Goal: Task Accomplishment & Management: Use online tool/utility

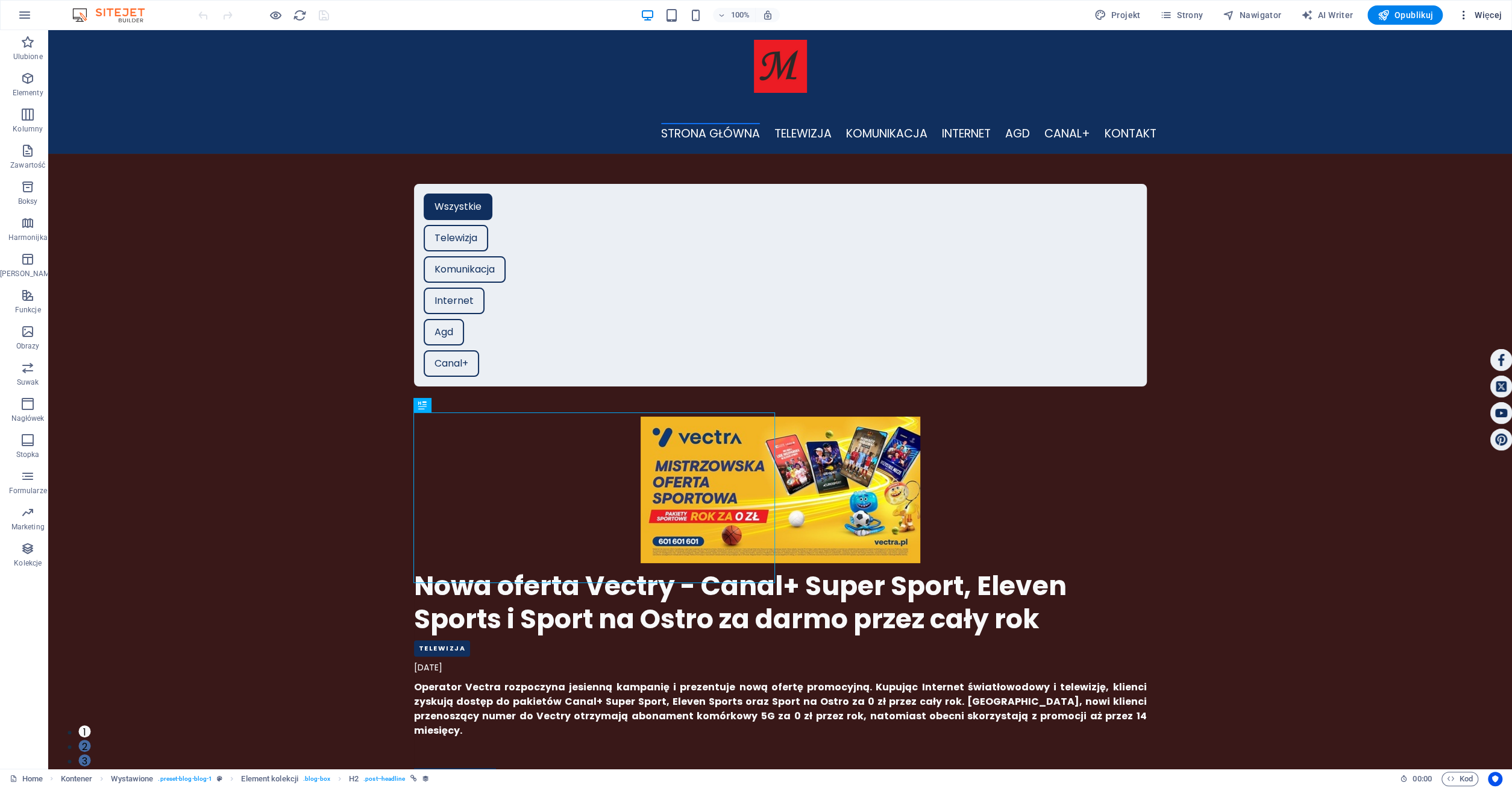
click at [1483, 12] on span "Więcej" at bounding box center [1479, 15] width 45 height 12
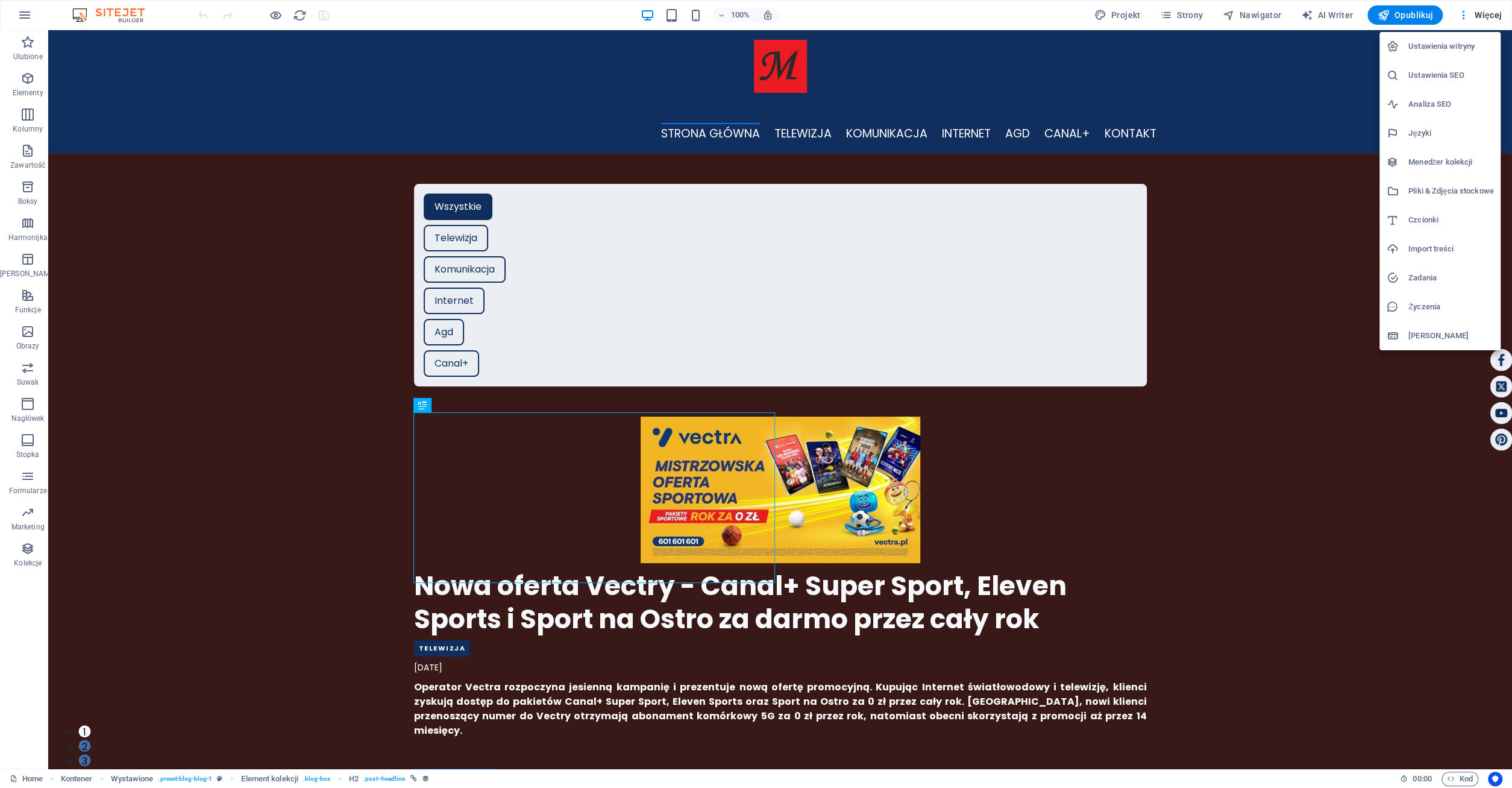
click at [1438, 157] on h6 "Menedżer kolekcji" at bounding box center [1451, 162] width 85 height 14
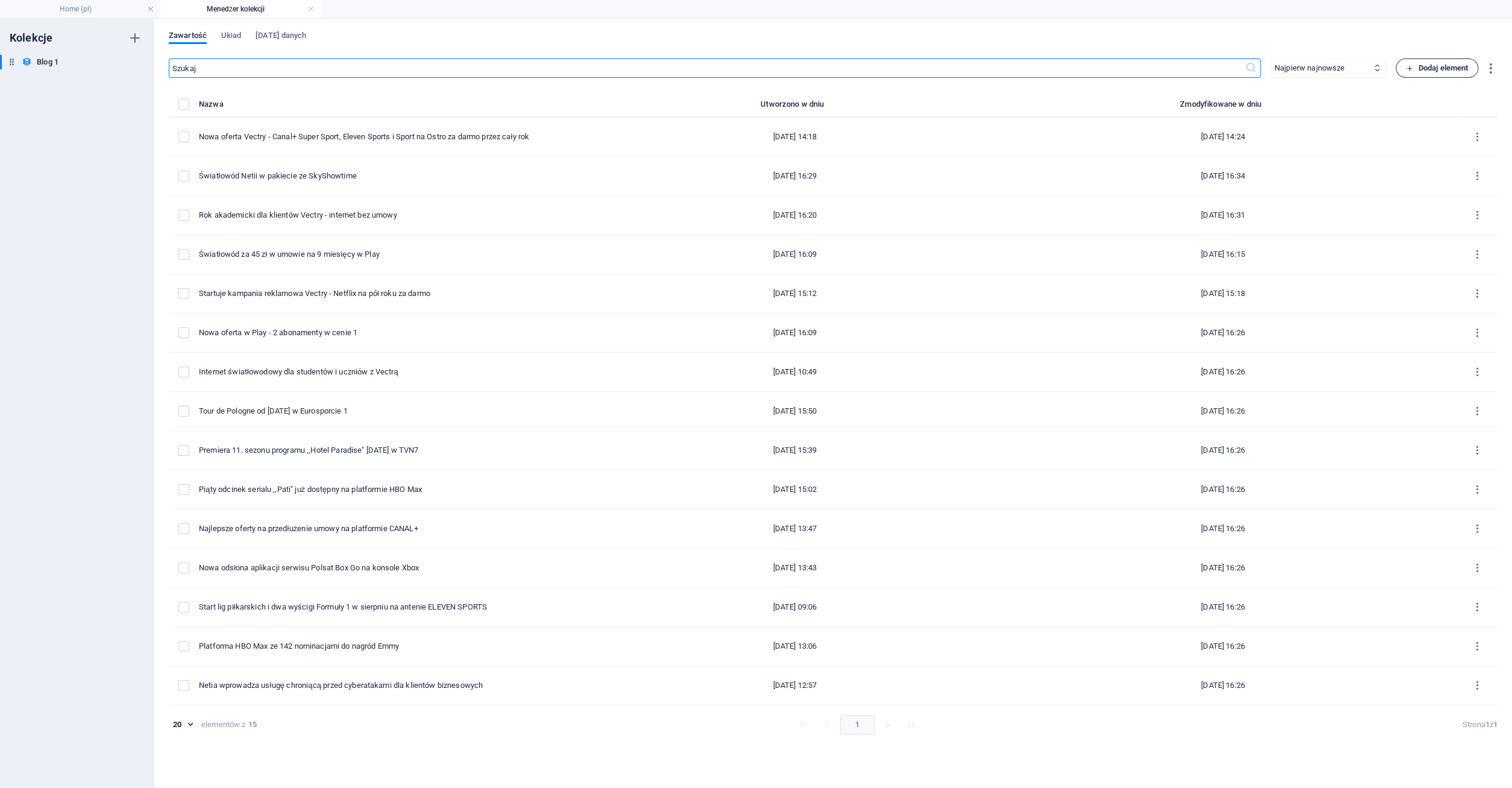
click at [1434, 65] on span "Dodaj element" at bounding box center [1436, 68] width 62 height 14
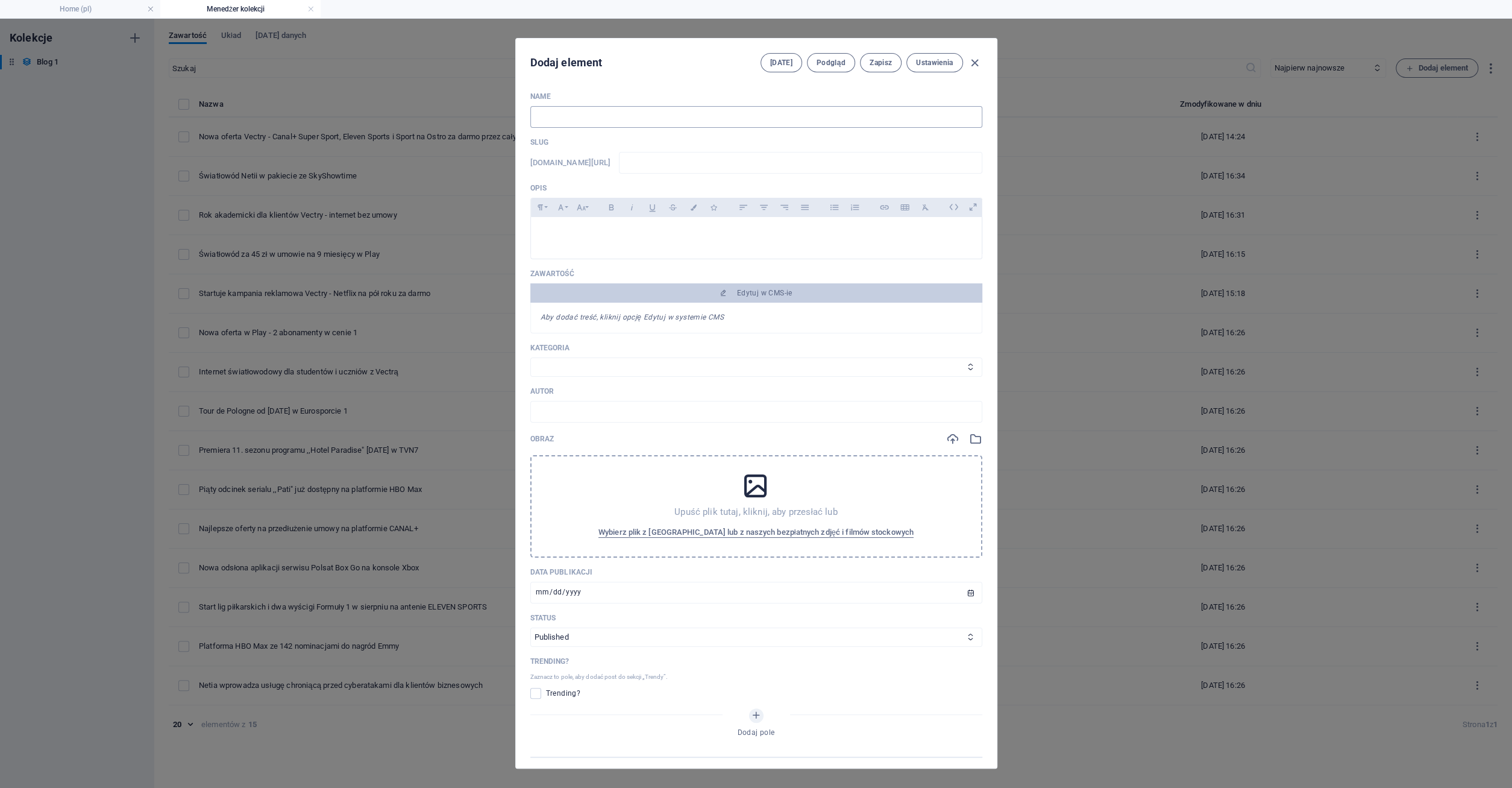
click at [569, 121] on input "text" at bounding box center [756, 116] width 452 height 22
type input "m"
type input "me"
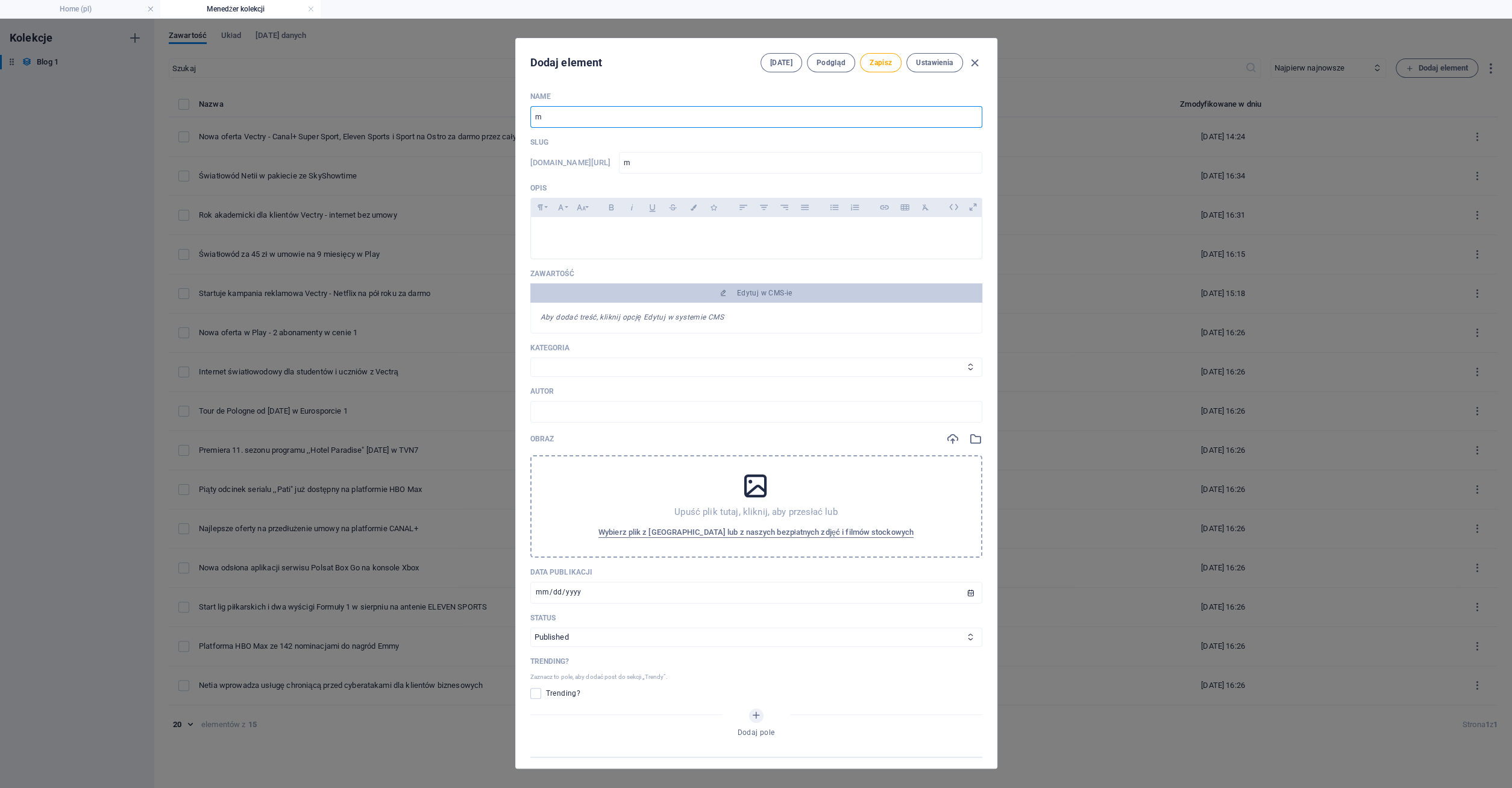
type input "me"
type input "med"
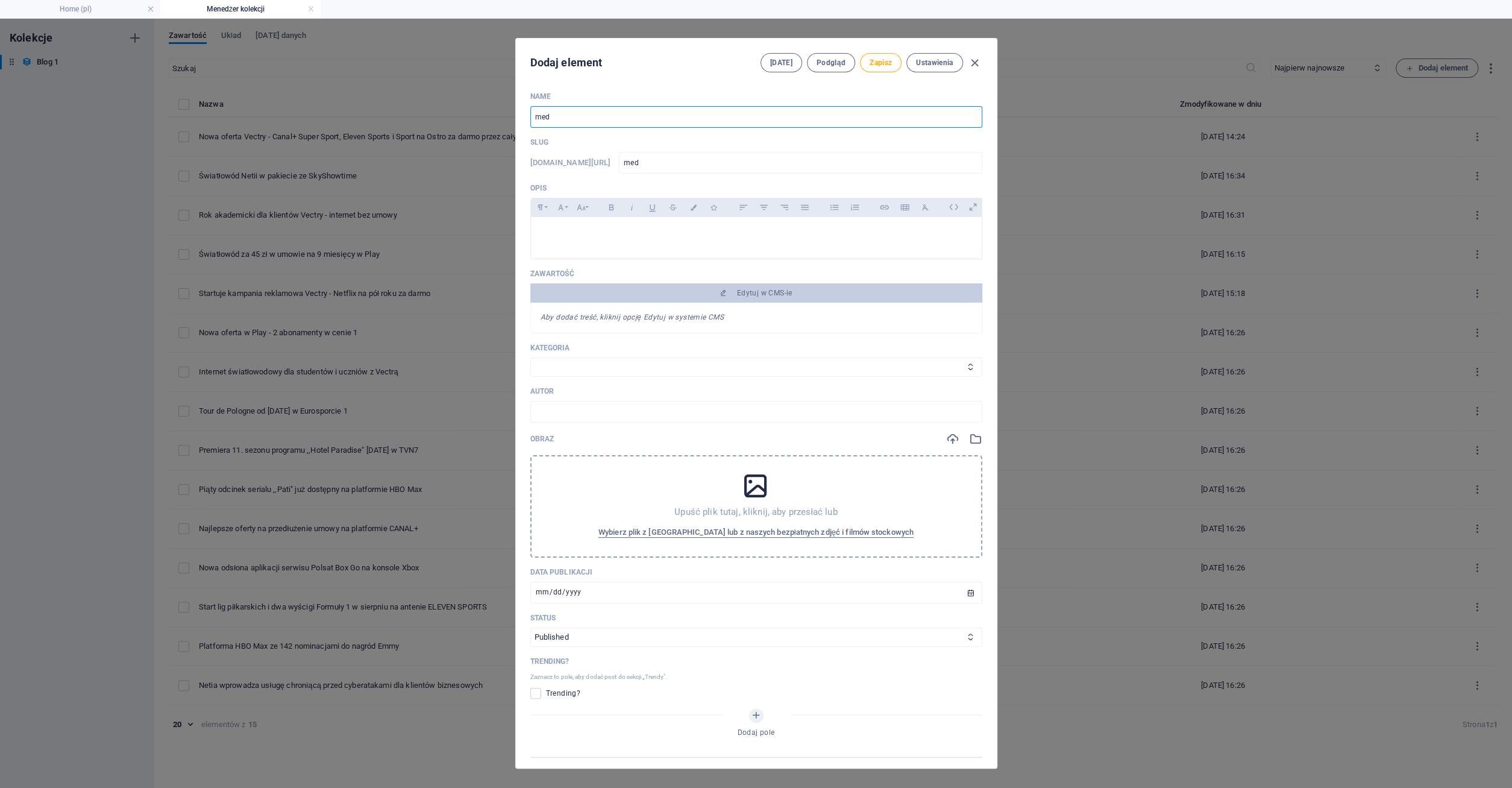
type input "medj"
type input "medjo"
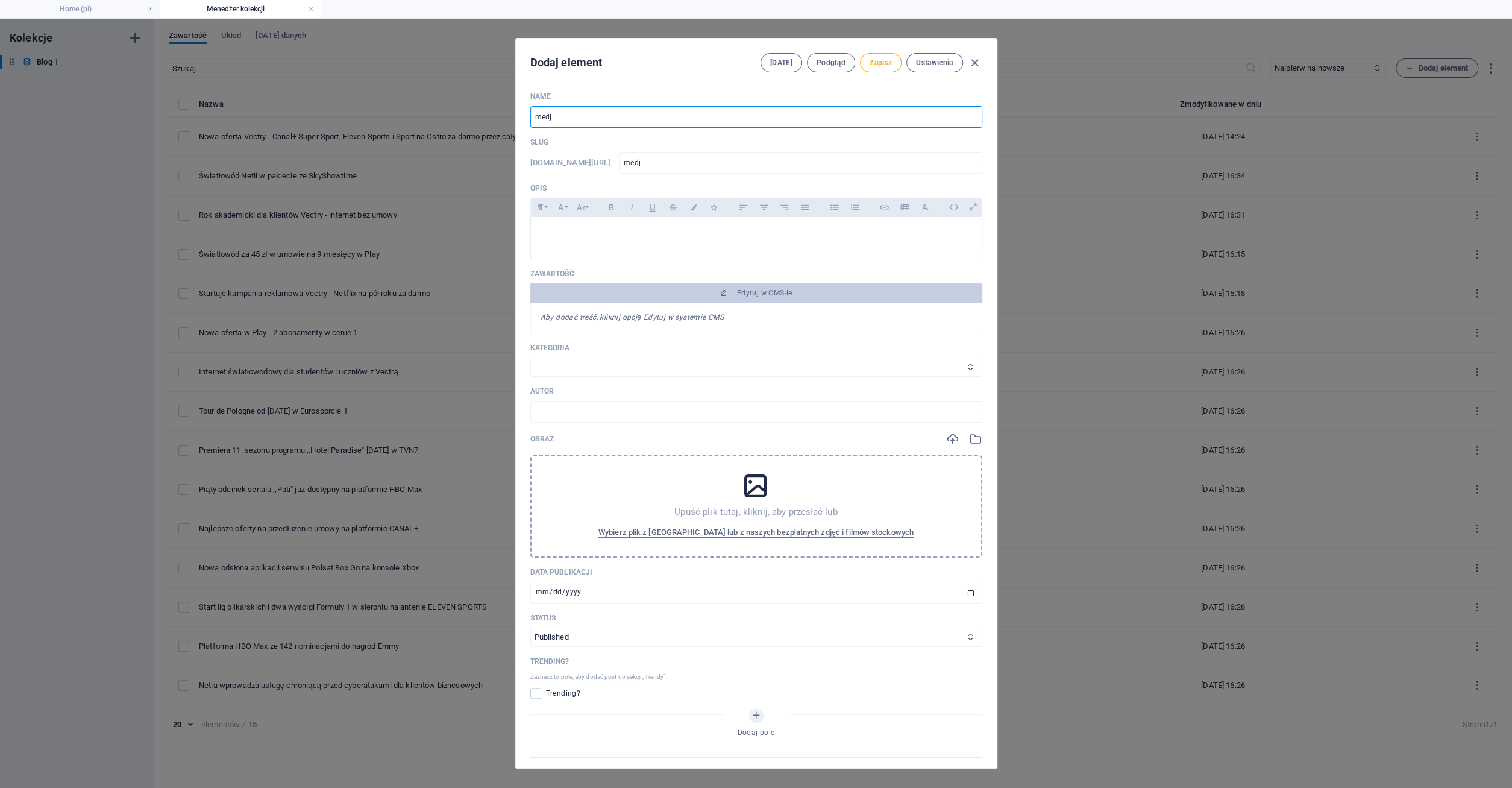
type input "medjo"
type input "medjoz"
type input "medjozn"
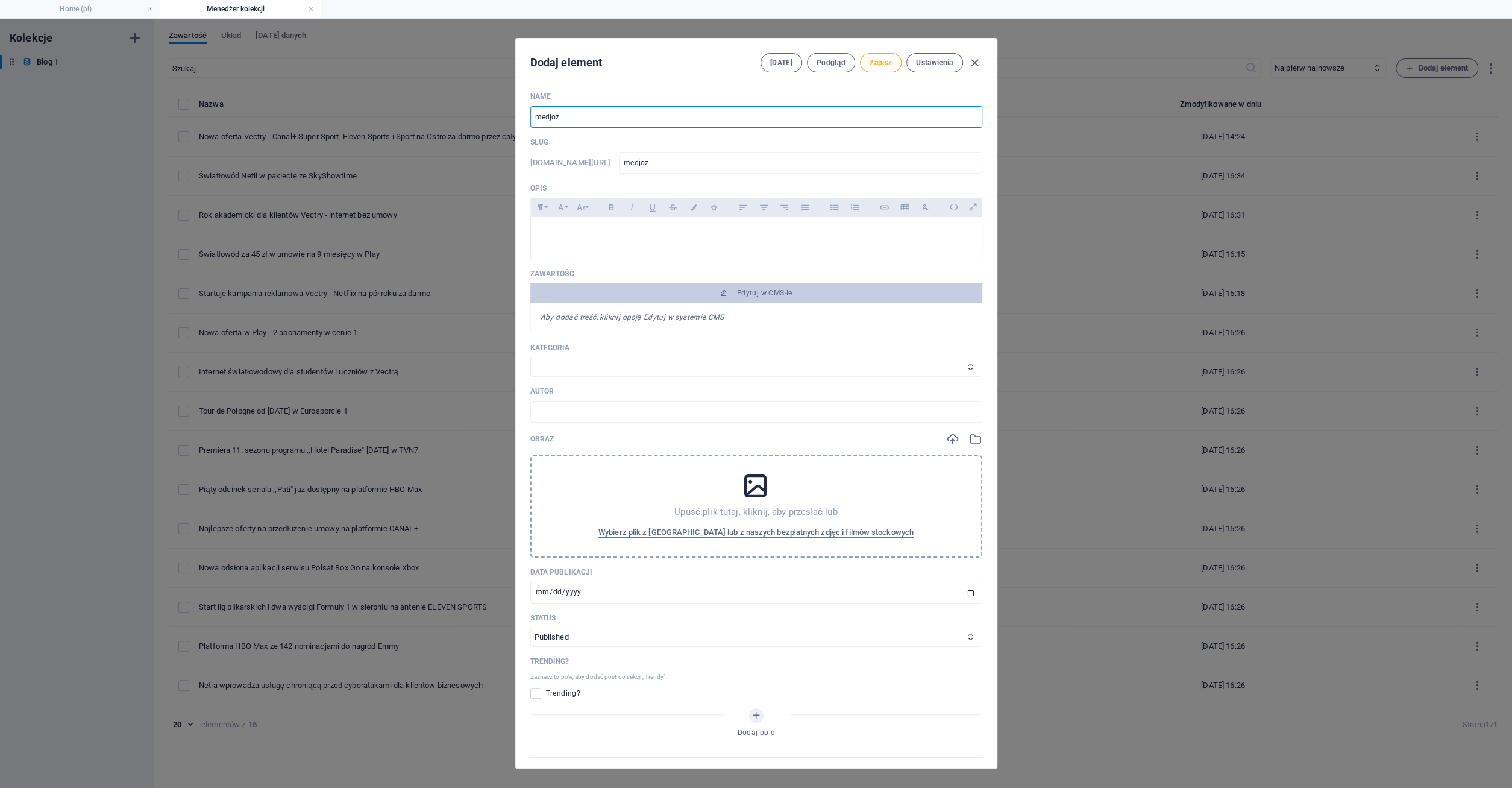
type input "medjozn"
type input "medjozna"
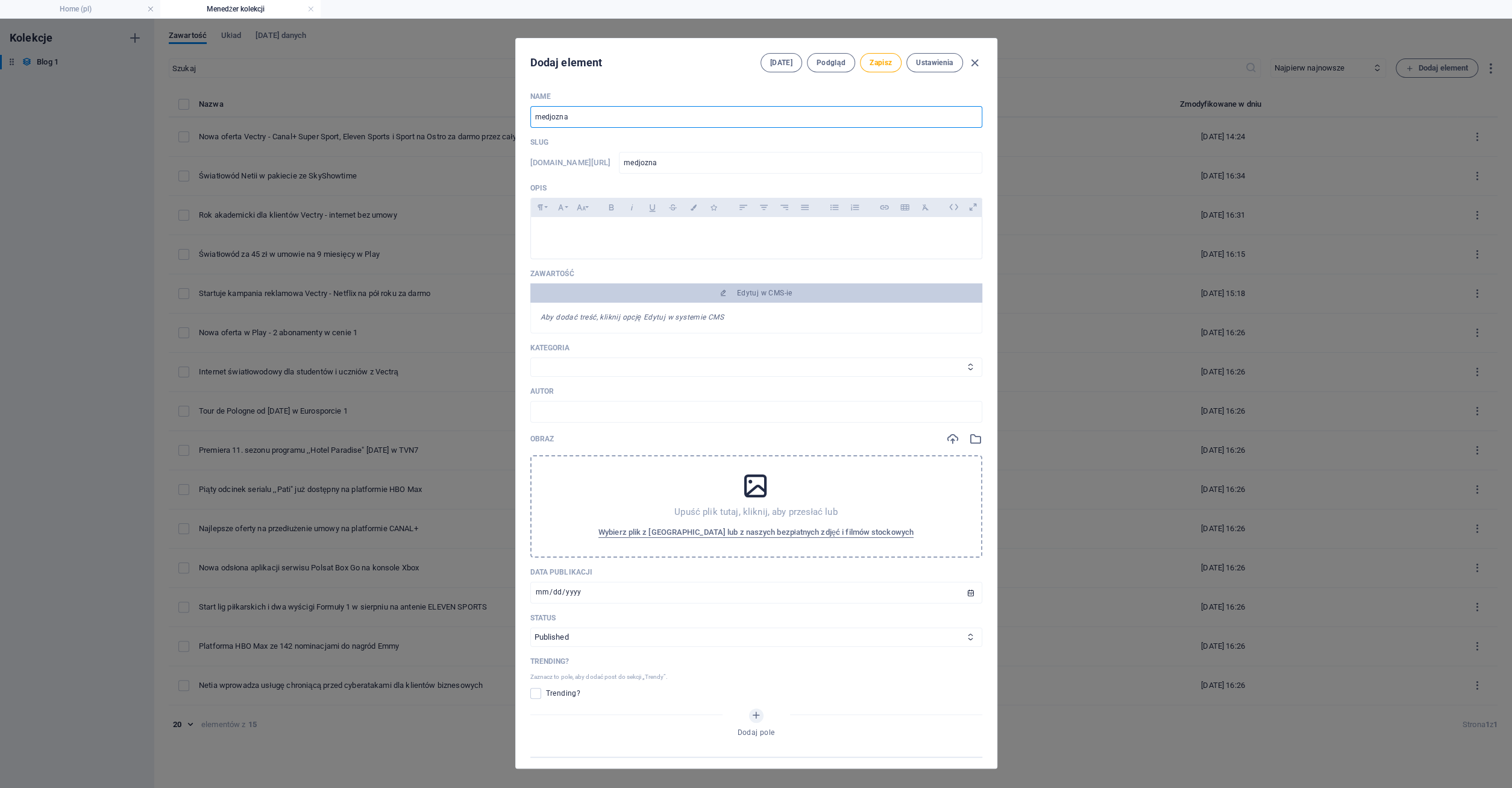
type input "medjoznaw"
type input "medjoznawc"
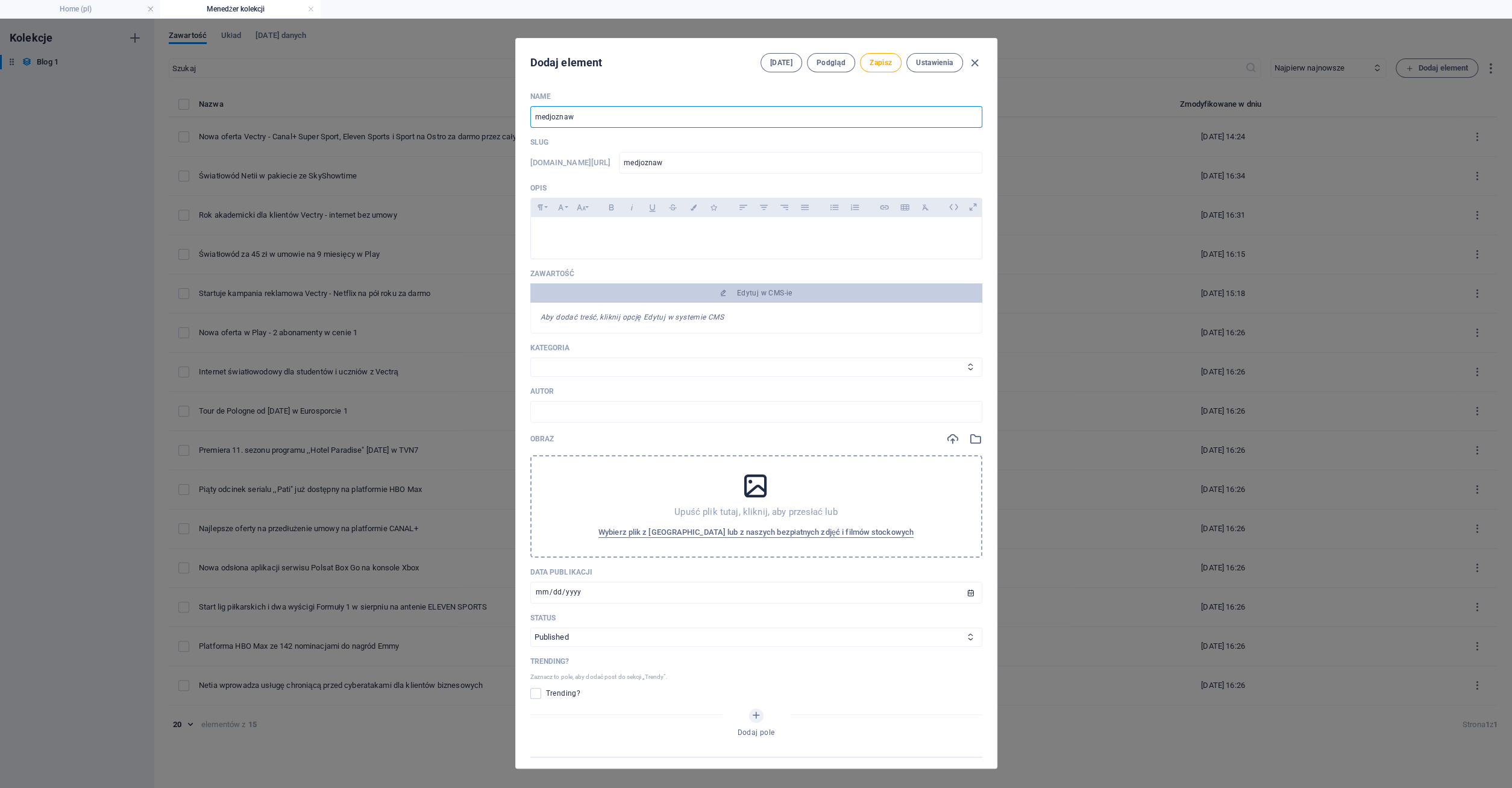
type input "medjoznawc"
type input "medjoznawca"
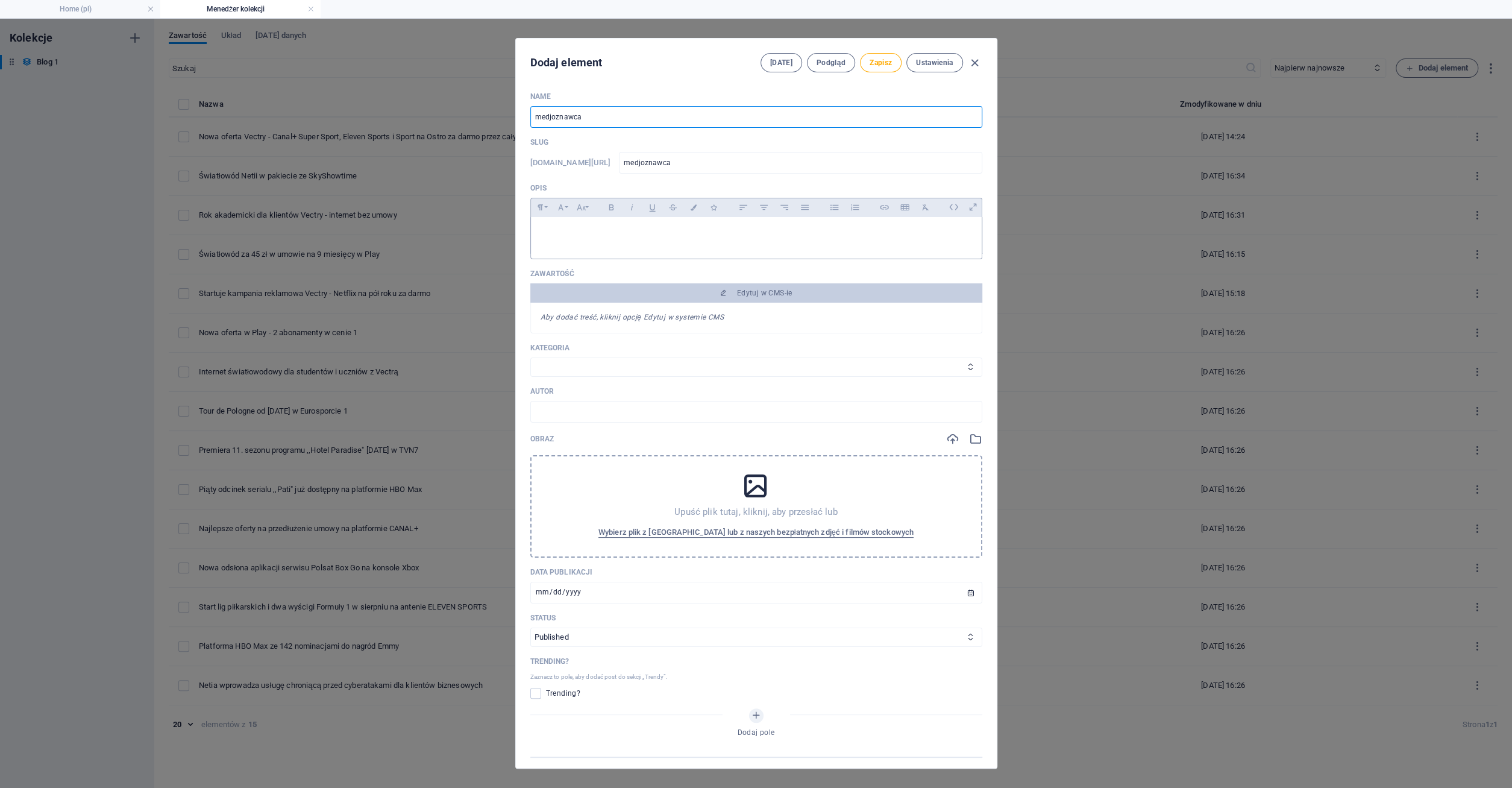
click at [561, 236] on p at bounding box center [756, 232] width 431 height 11
click at [879, 63] on span "Zapisz" at bounding box center [881, 63] width 22 height 10
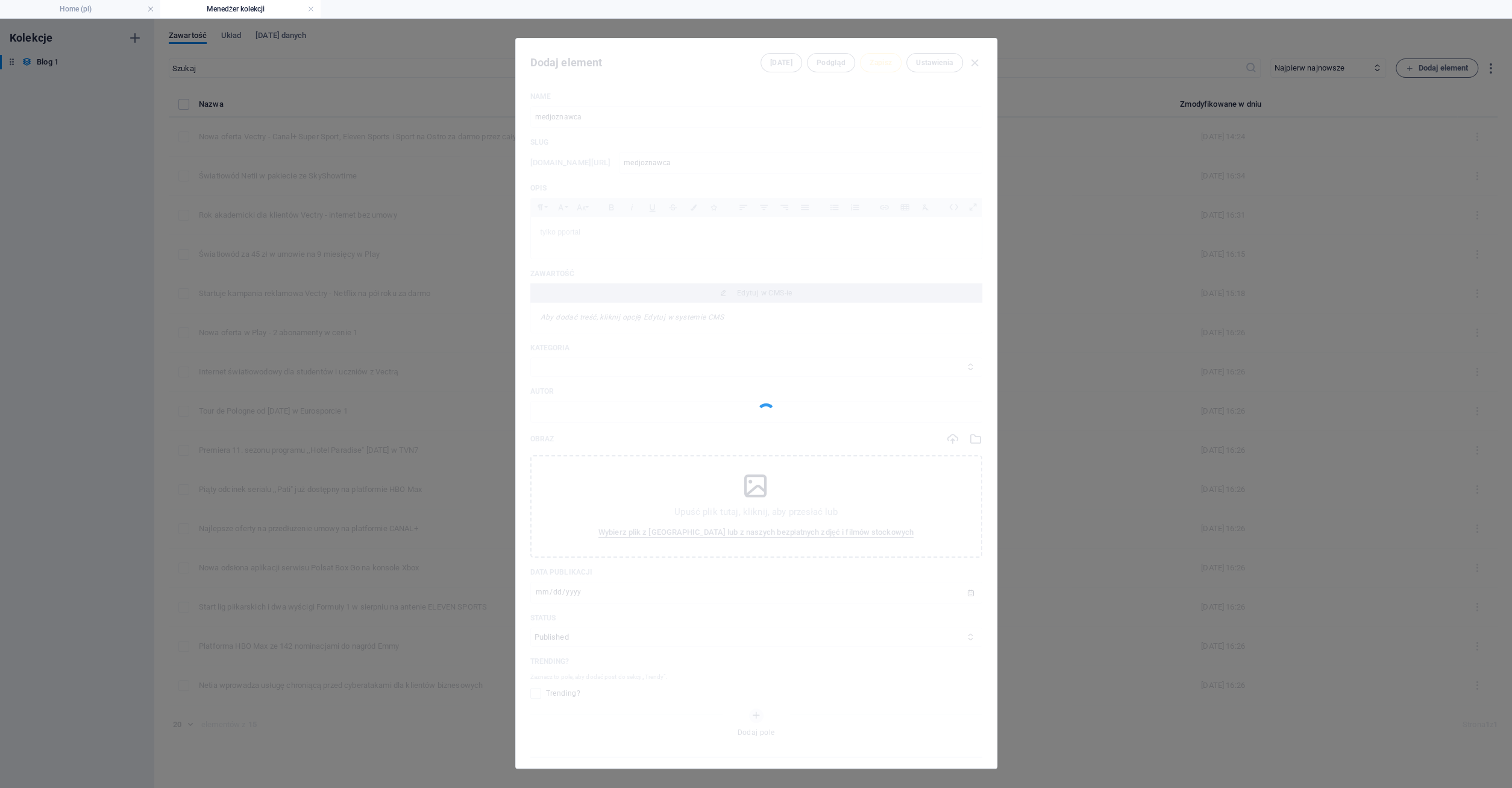
type input "medjoznawca"
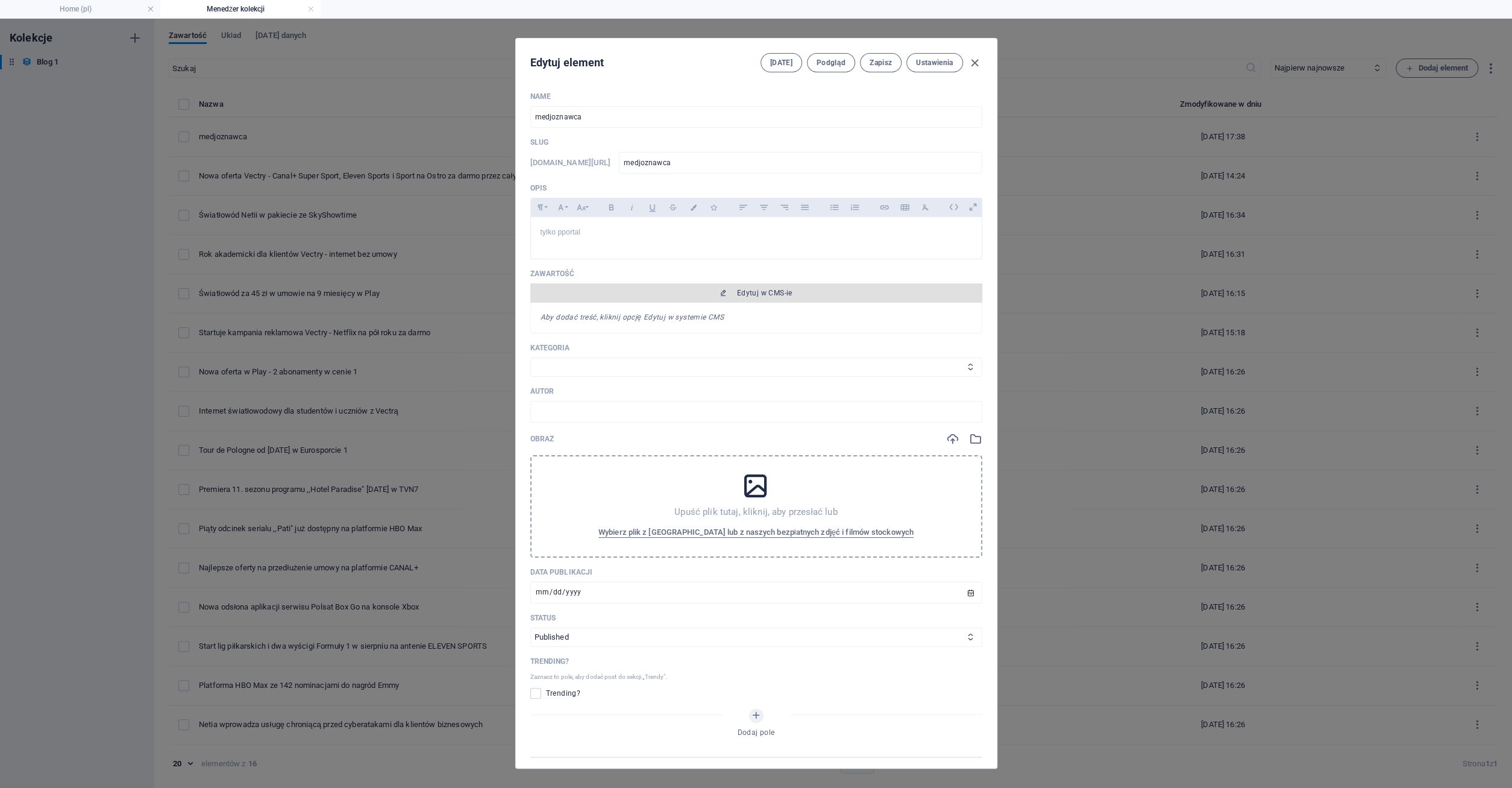
click at [772, 295] on span "Edytuj w CMS-ie" at bounding box center [765, 292] width 55 height 10
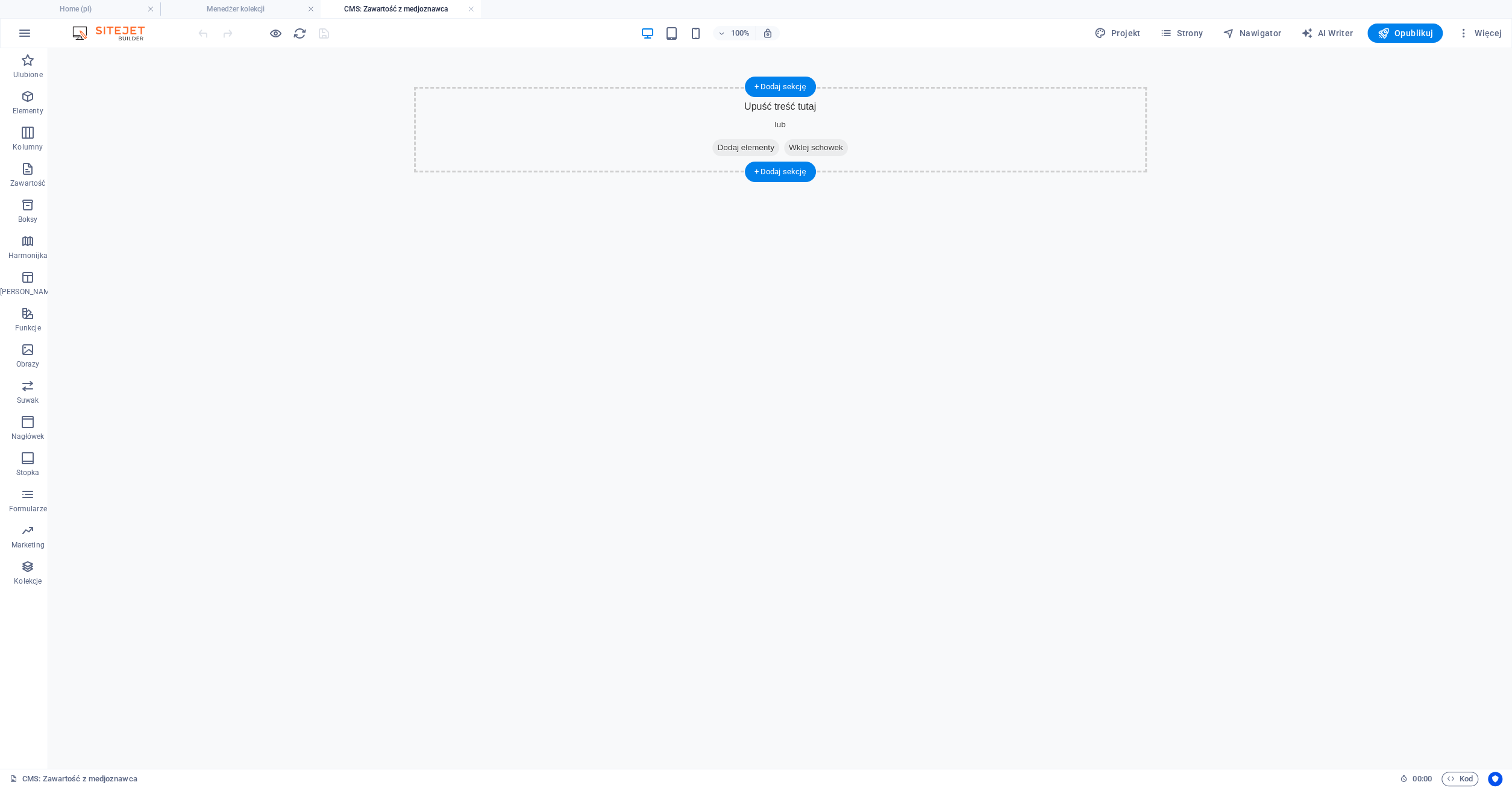
click at [745, 148] on span "Dodaj elementy" at bounding box center [745, 148] width 66 height 17
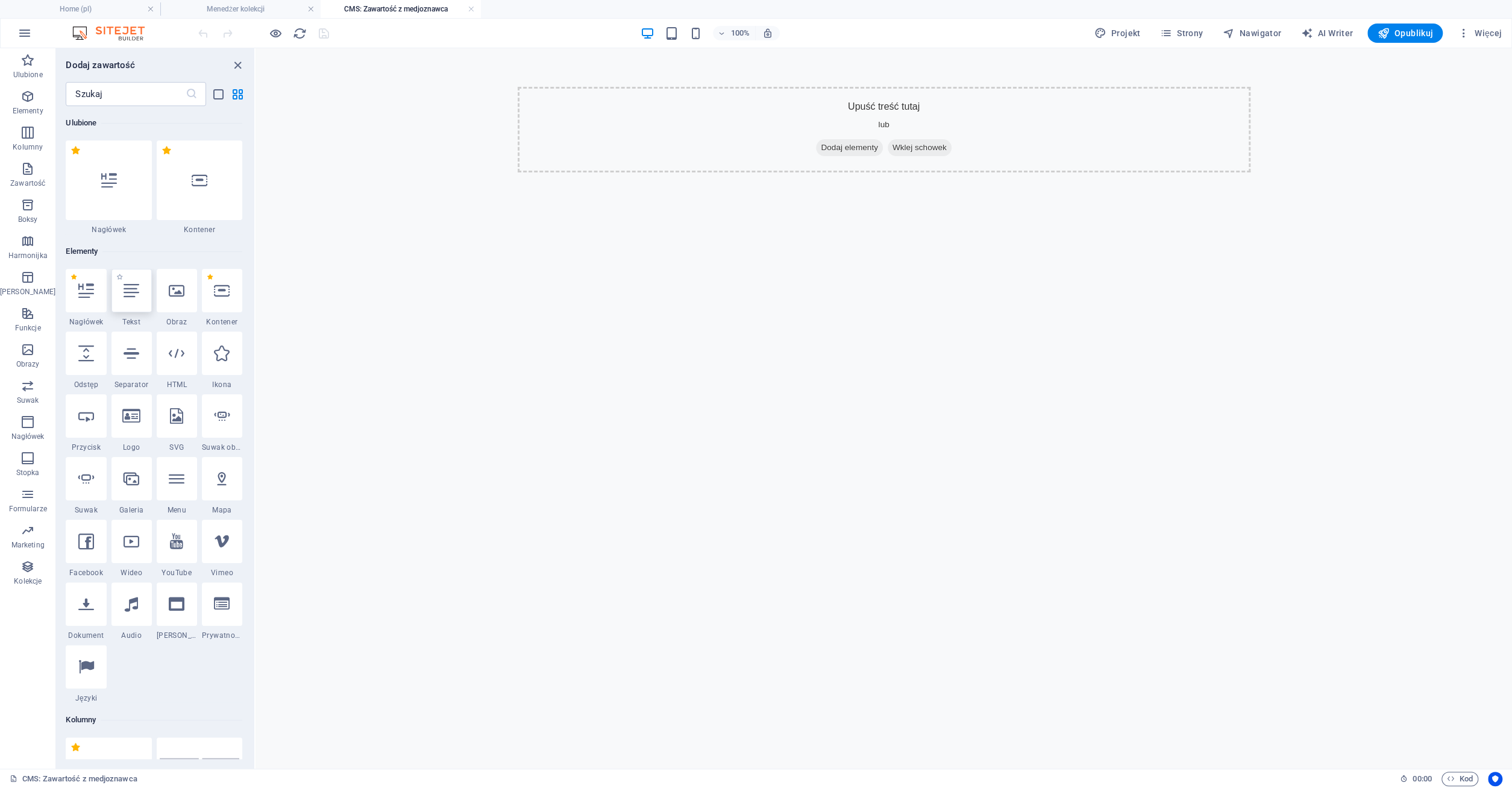
drag, startPoint x: 132, startPoint y: 296, endPoint x: 511, endPoint y: 149, distance: 406.5
click at [132, 296] on icon at bounding box center [131, 290] width 16 height 16
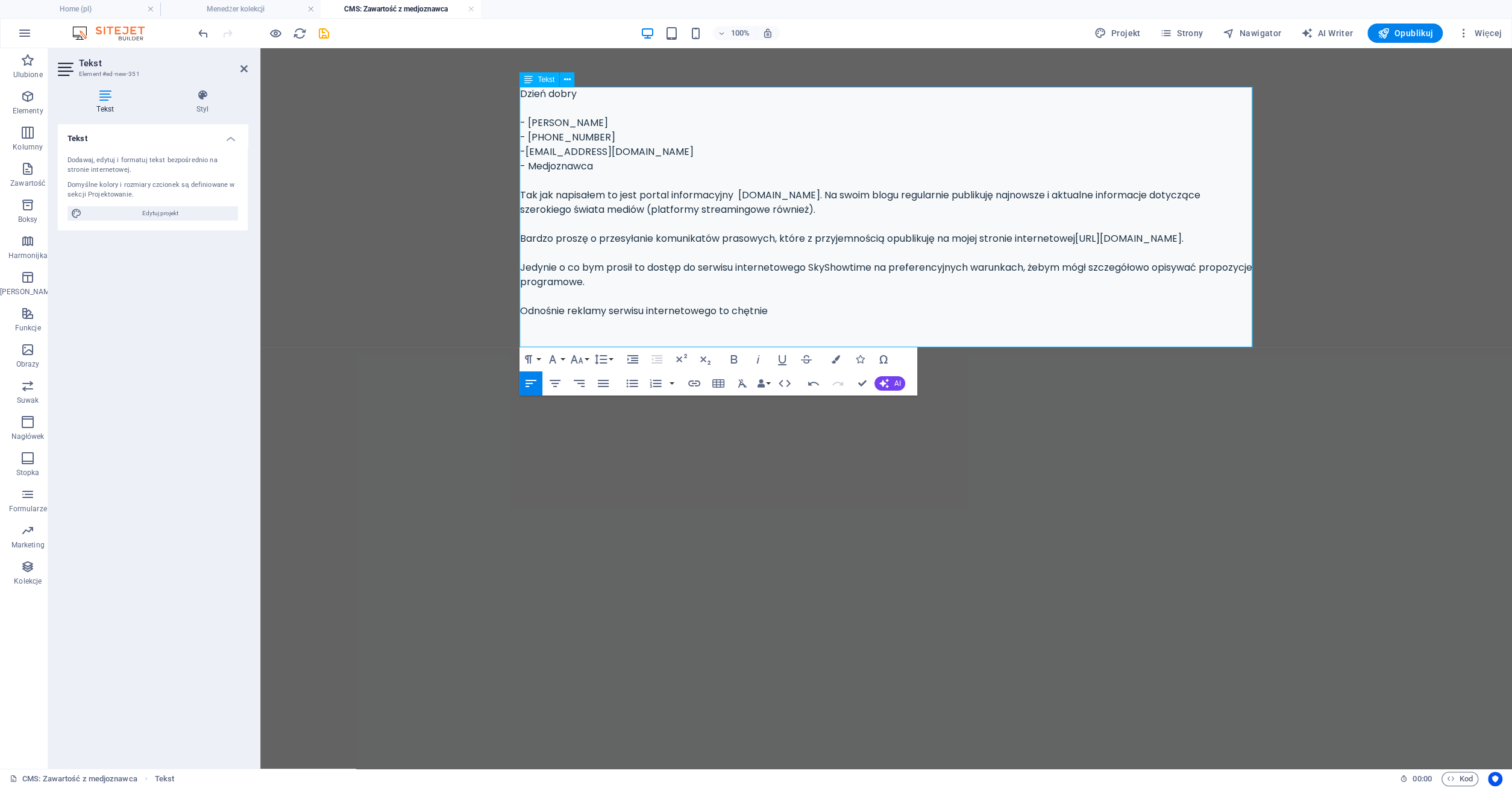
scroll to position [6584, 0]
drag, startPoint x: 521, startPoint y: 96, endPoint x: 787, endPoint y: 309, distance: 340.8
click at [787, 309] on p "Dzień dobry - [PERSON_NAME] - [PHONE_NUMBER] - [EMAIL_ADDRESS][DOMAIN_NAME] - M…" at bounding box center [886, 216] width 733 height 260
click at [885, 385] on icon "button" at bounding box center [884, 383] width 10 height 10
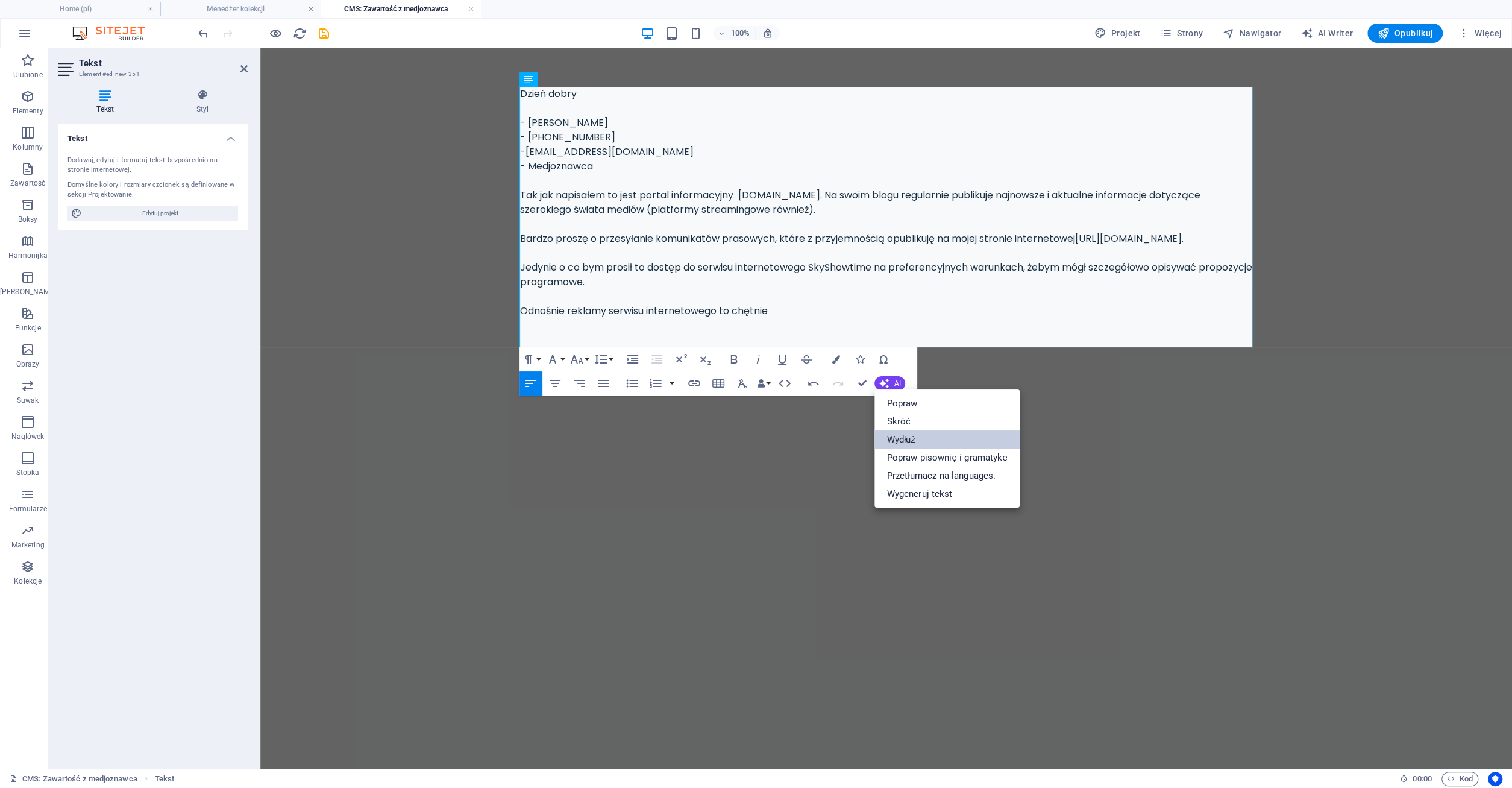
click at [908, 435] on link "Wydłuż" at bounding box center [946, 439] width 145 height 18
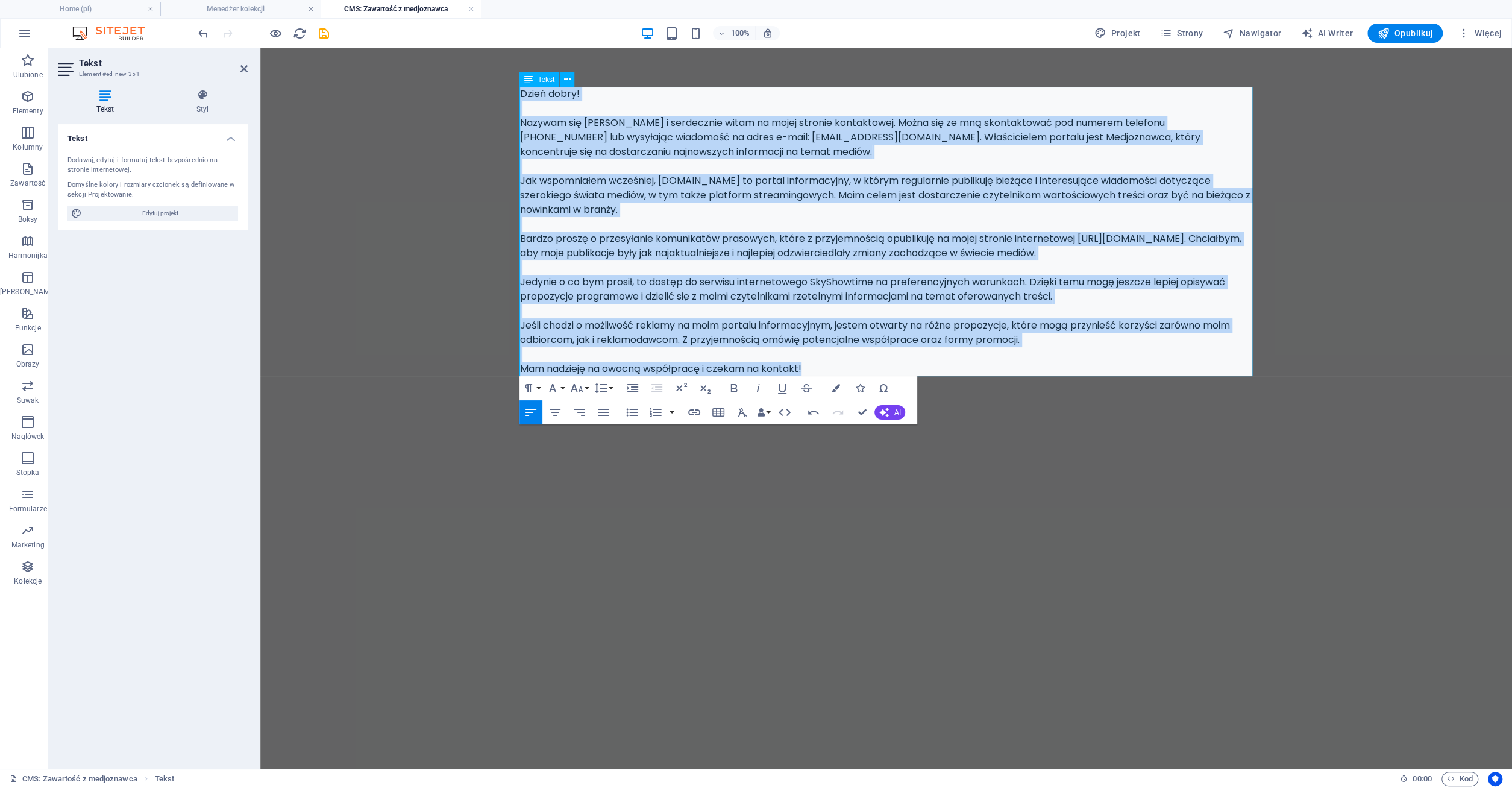
drag, startPoint x: 520, startPoint y: 97, endPoint x: 847, endPoint y: 368, distance: 424.7
click at [847, 368] on div "Dzień dobry! Nazywam się [PERSON_NAME] i serdecznie witam na mojej stronie kont…" at bounding box center [886, 231] width 733 height 289
copy div "Lorem ipsum! Dolorsi ame Consec Adipis e seddoeiusm tempo in utlab etdolor magn…"
click at [470, 10] on link at bounding box center [471, 9] width 7 height 11
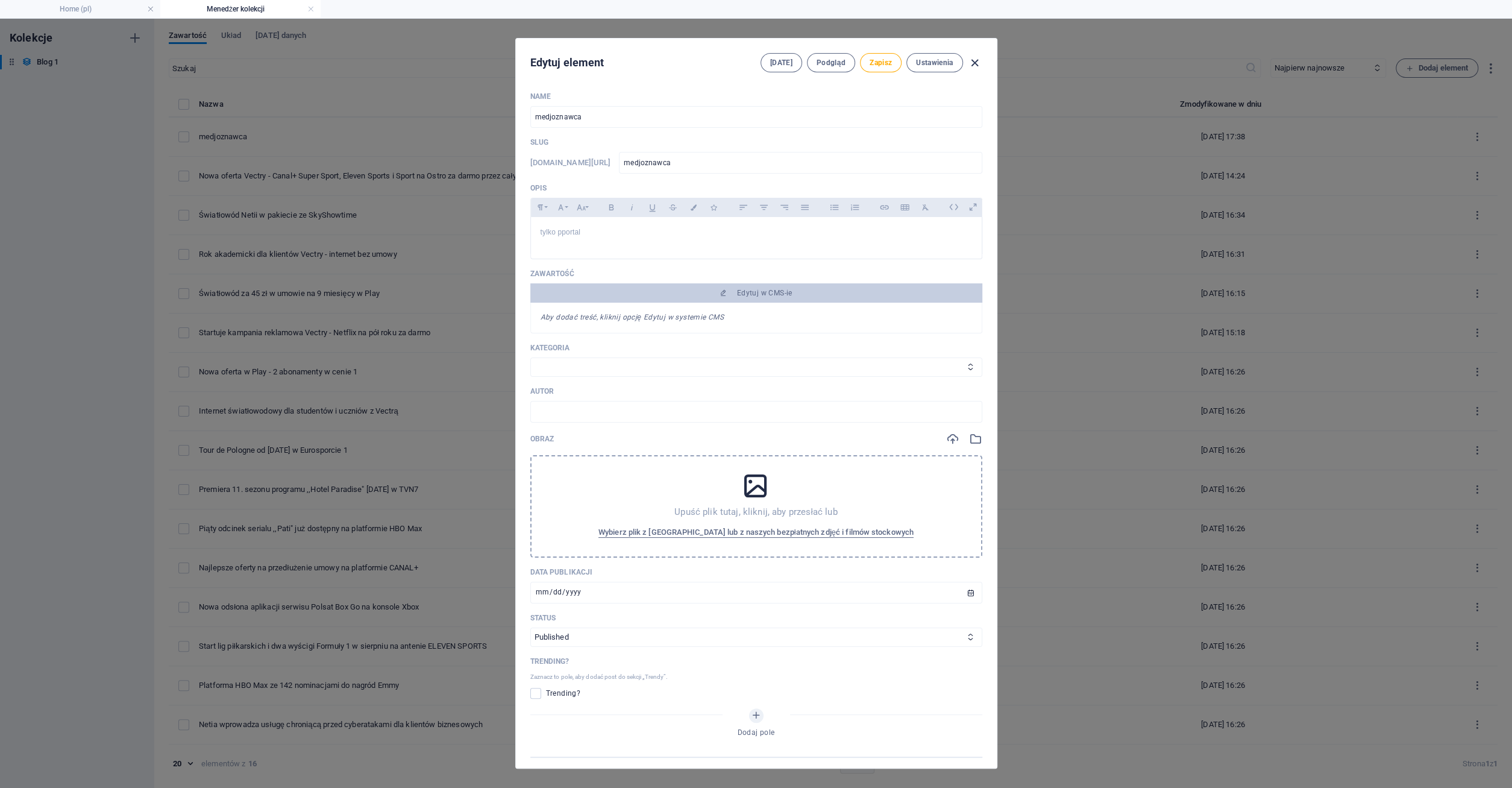
click at [977, 62] on icon "button" at bounding box center [975, 63] width 14 height 14
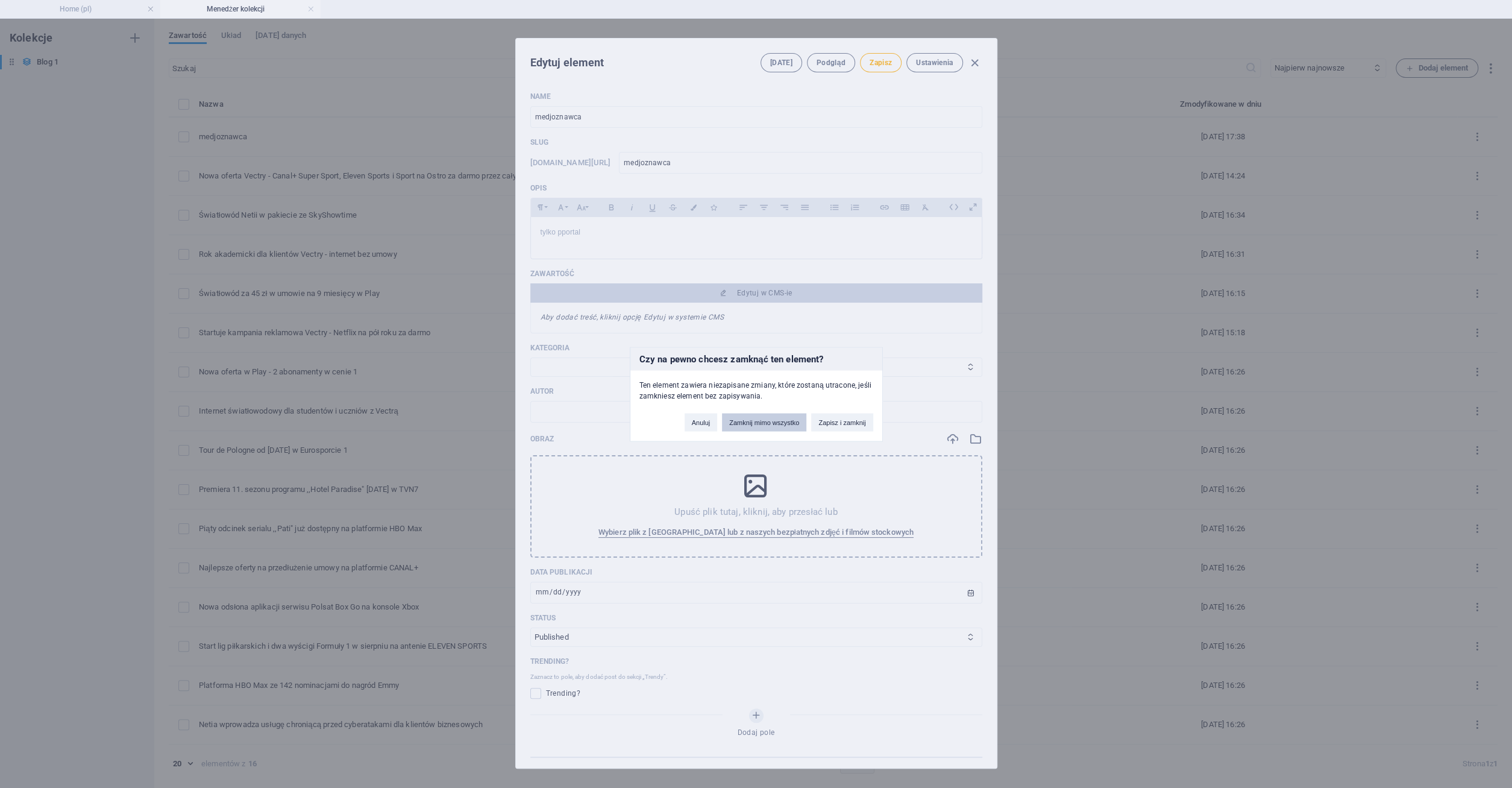
click at [766, 424] on button "Zamknij mimo wszystko" at bounding box center [764, 422] width 84 height 18
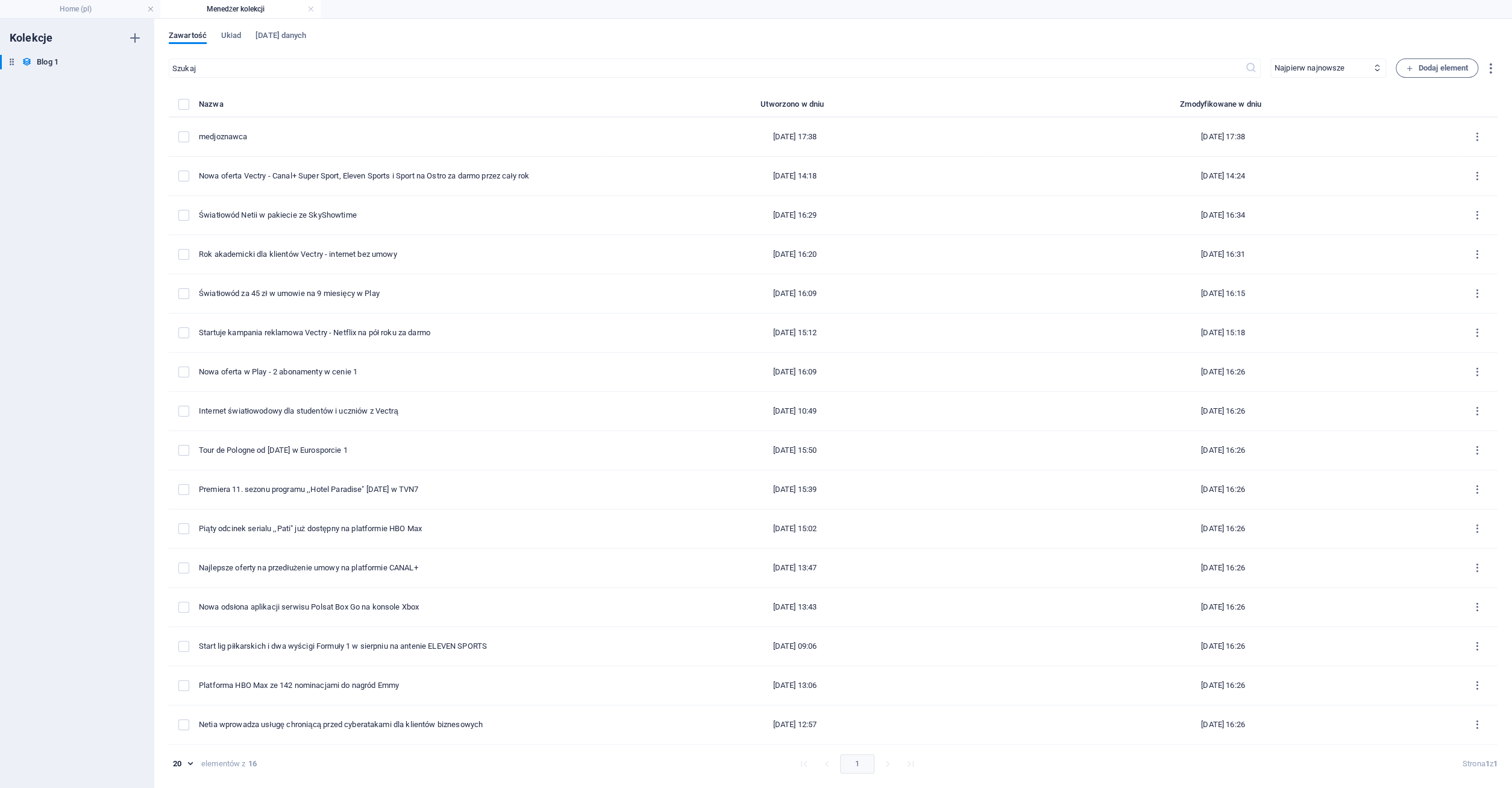
type input "medjoznawca"
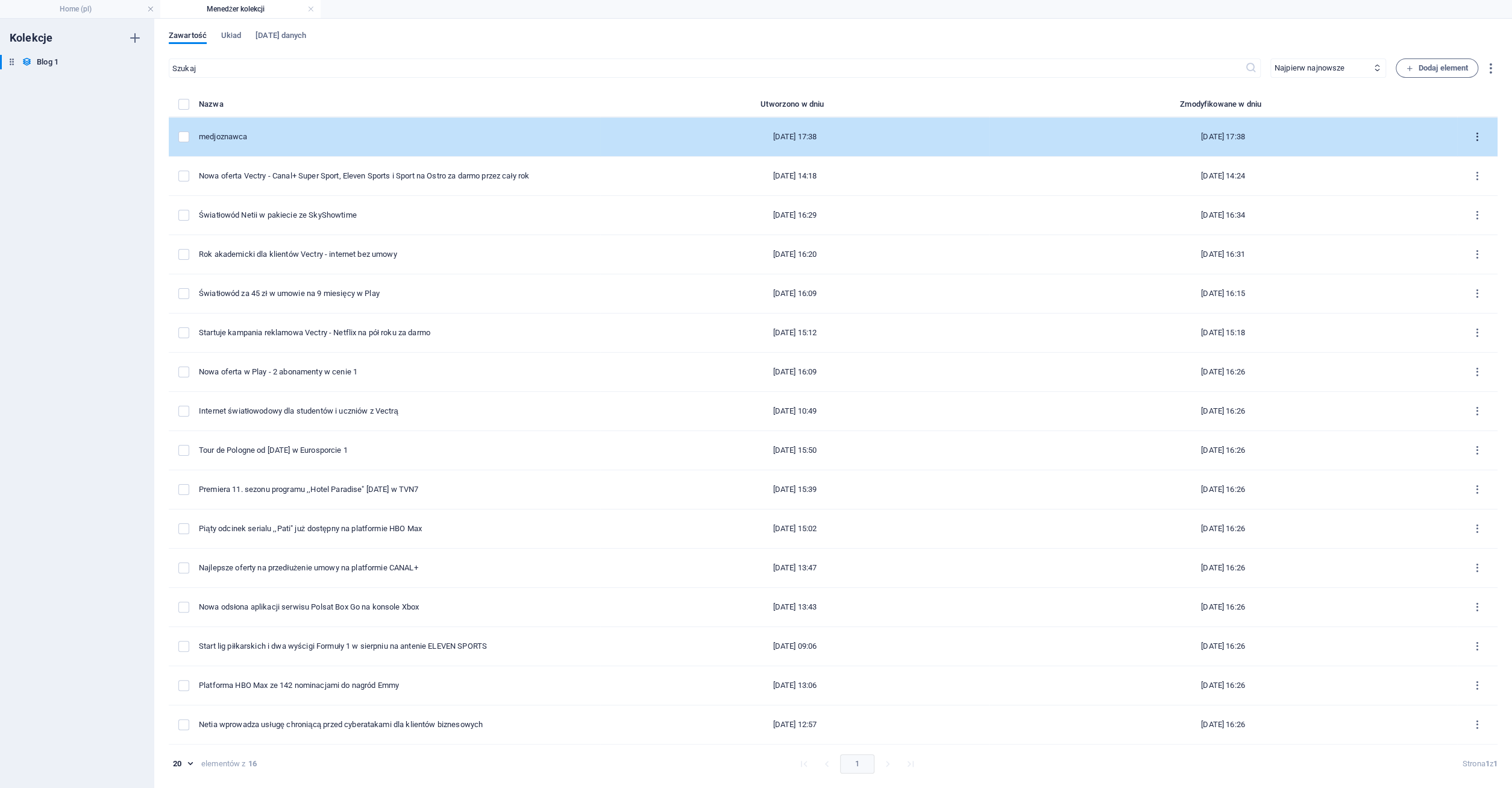
click at [1475, 134] on icon "items list" at bounding box center [1477, 136] width 11 height 11
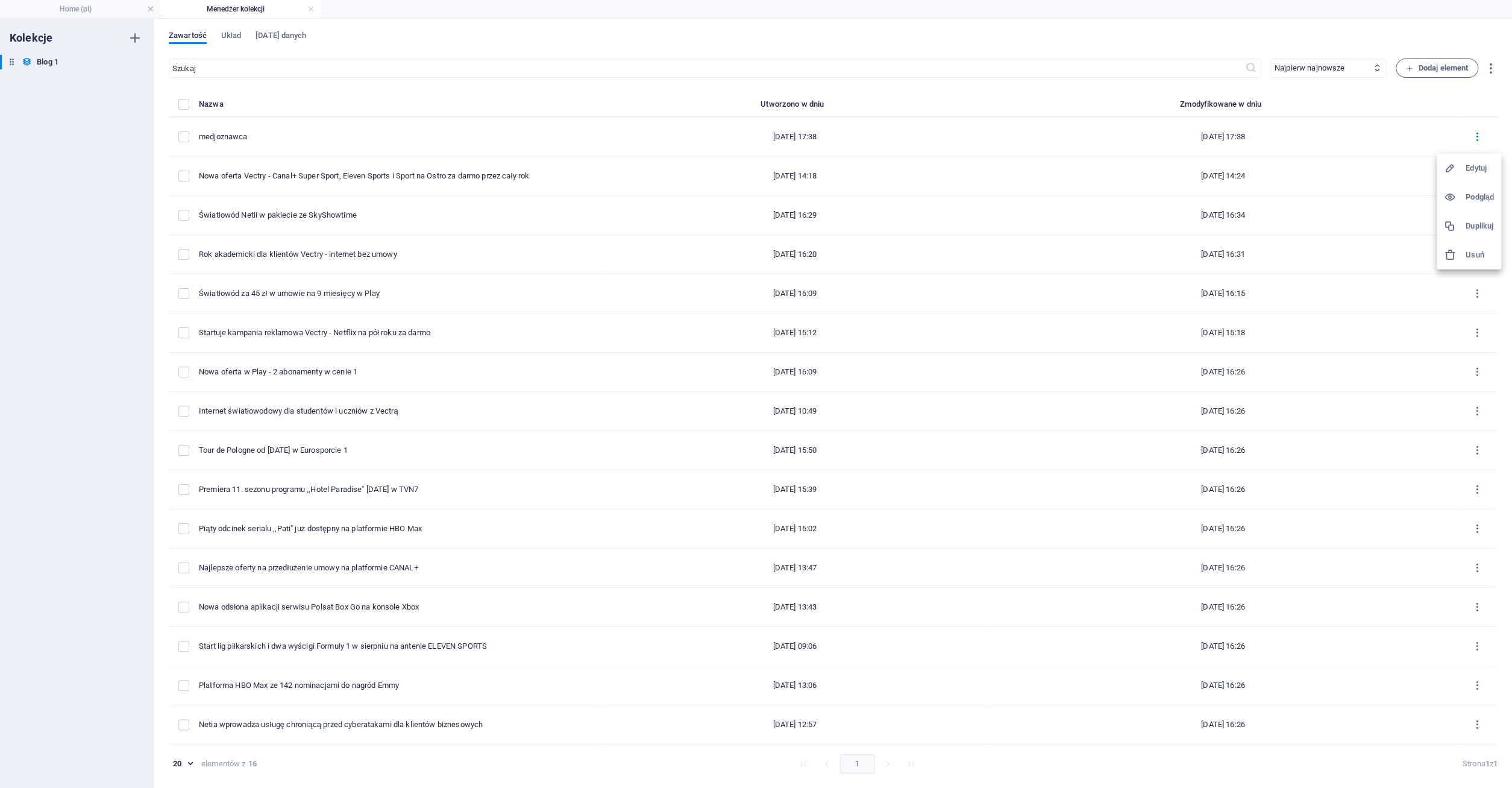
click at [1478, 253] on h6 "Usuń" at bounding box center [1479, 254] width 28 height 14
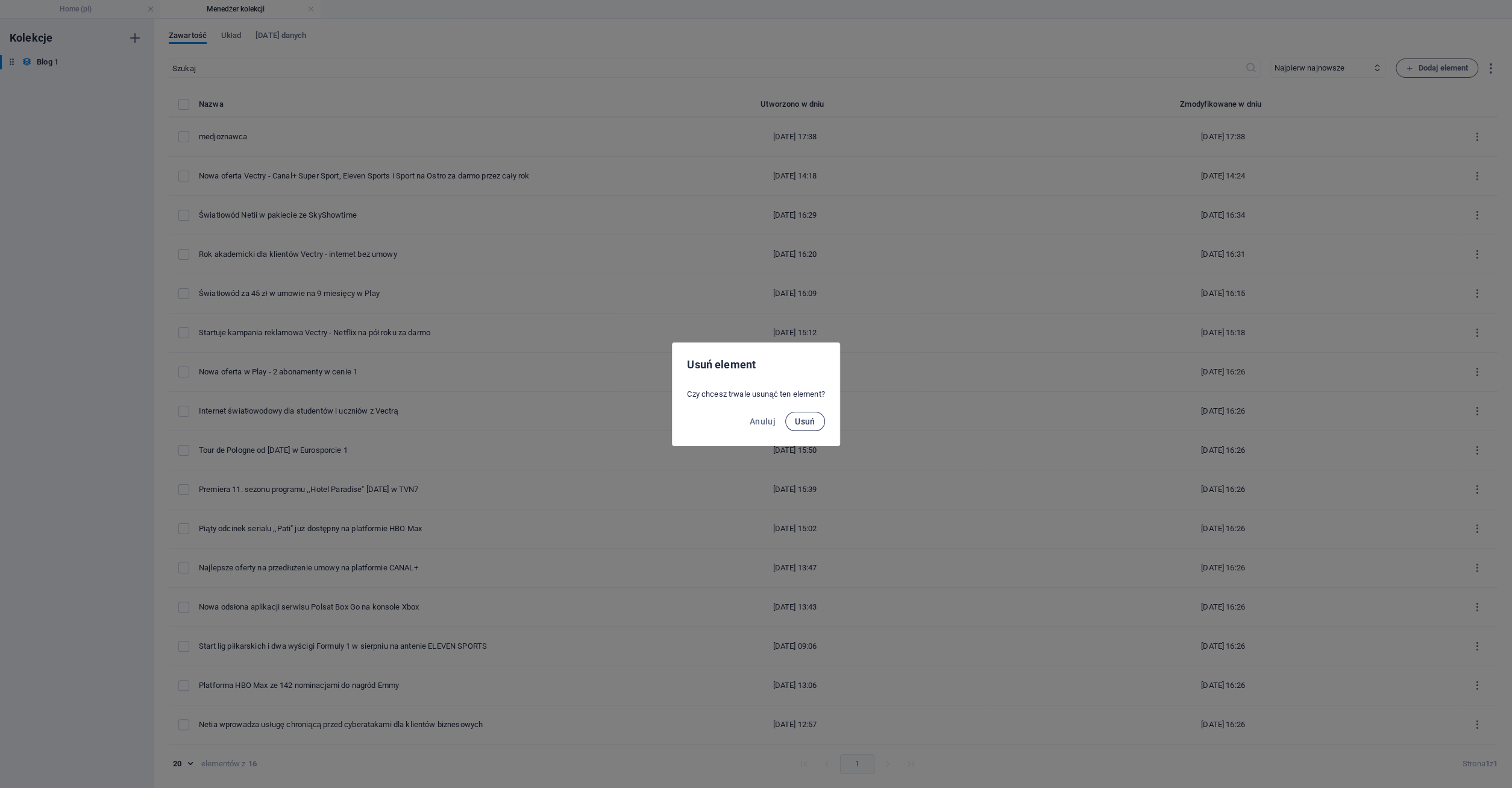
click at [817, 417] on button "Usuń" at bounding box center [805, 421] width 39 height 19
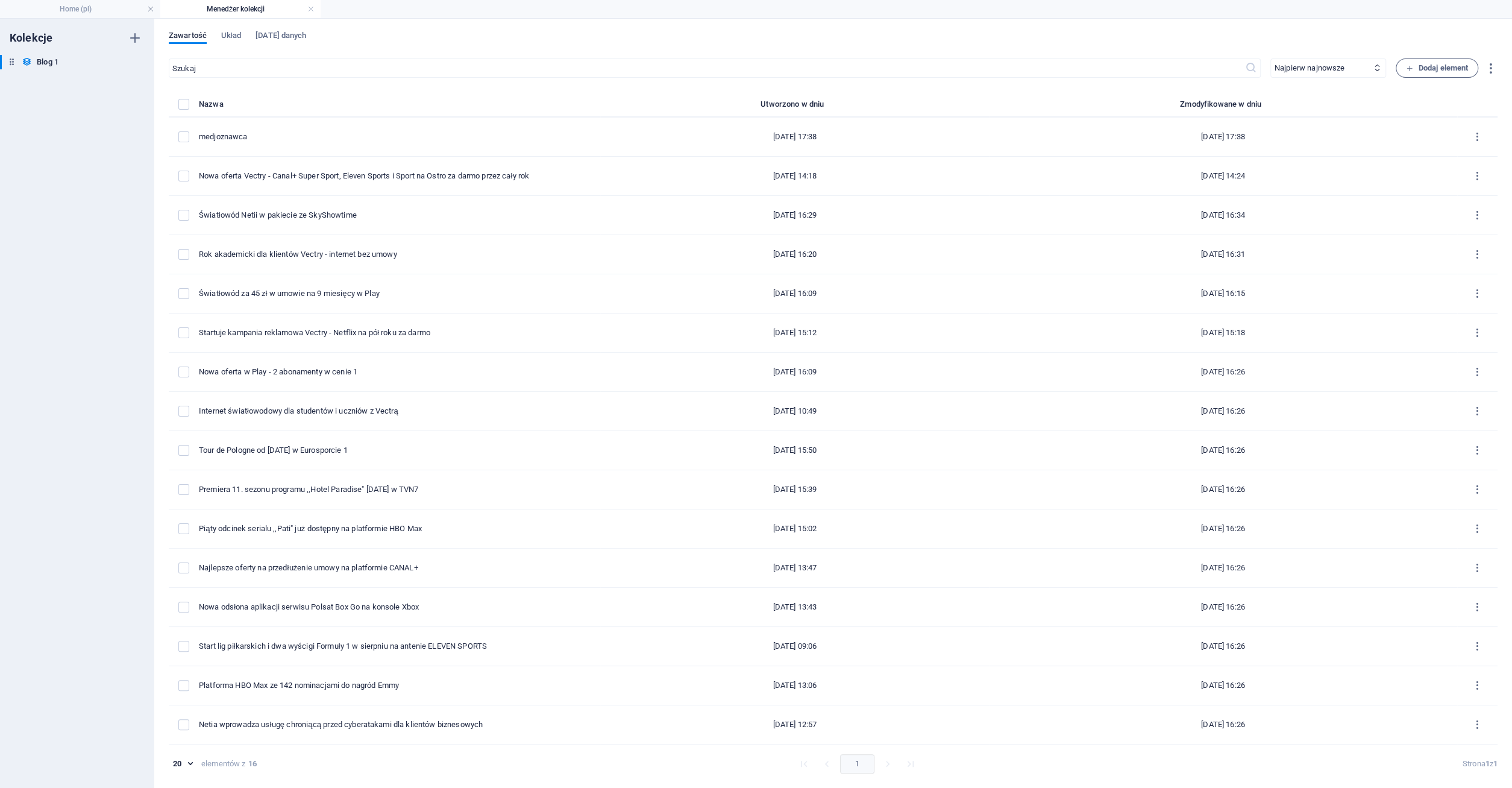
click at [314, 8] on h4 "Menedżer kolekcji" at bounding box center [240, 9] width 160 height 13
click at [311, 7] on link at bounding box center [311, 9] width 7 height 11
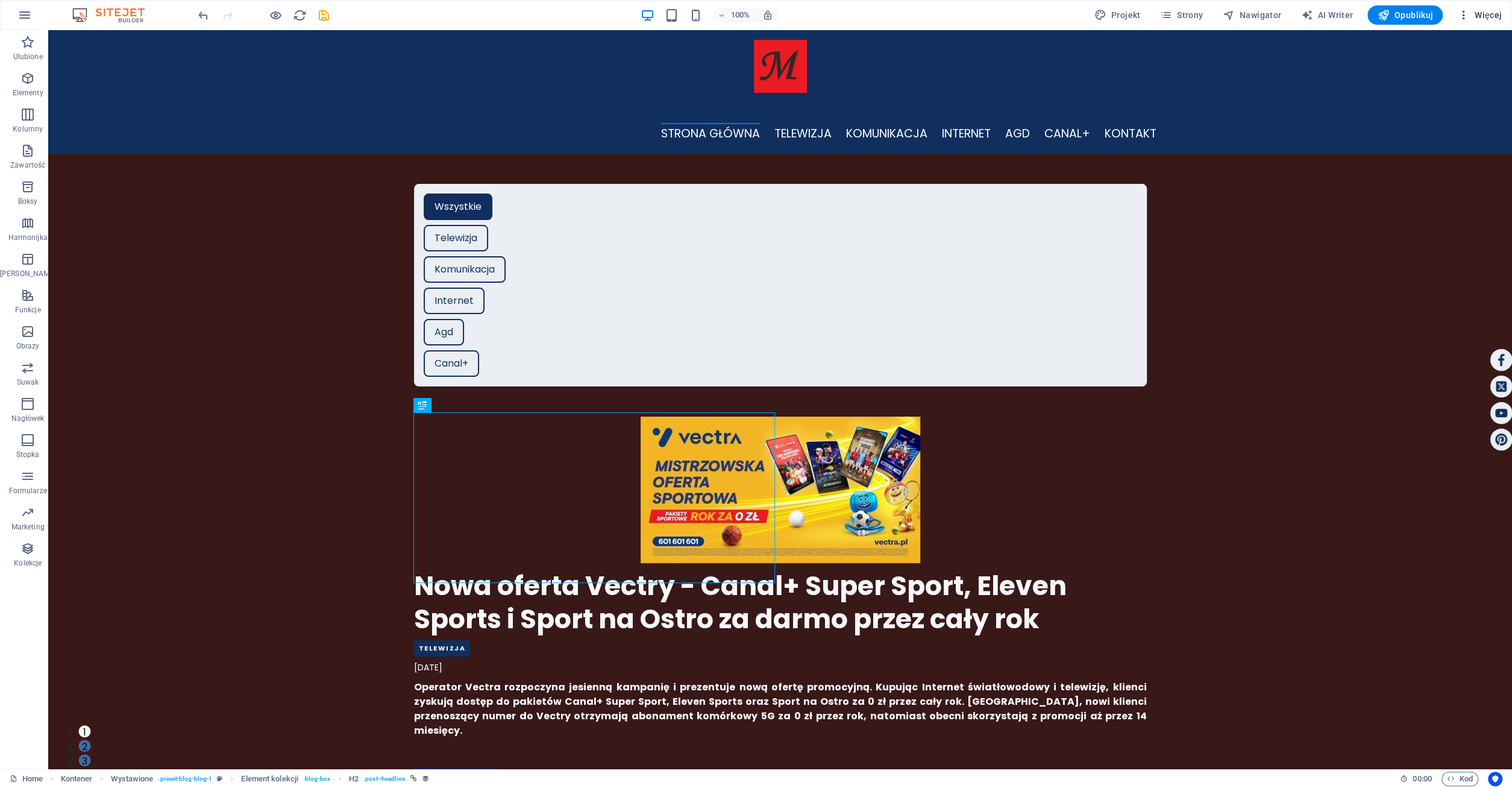
click at [1484, 14] on span "Więcej" at bounding box center [1479, 15] width 45 height 12
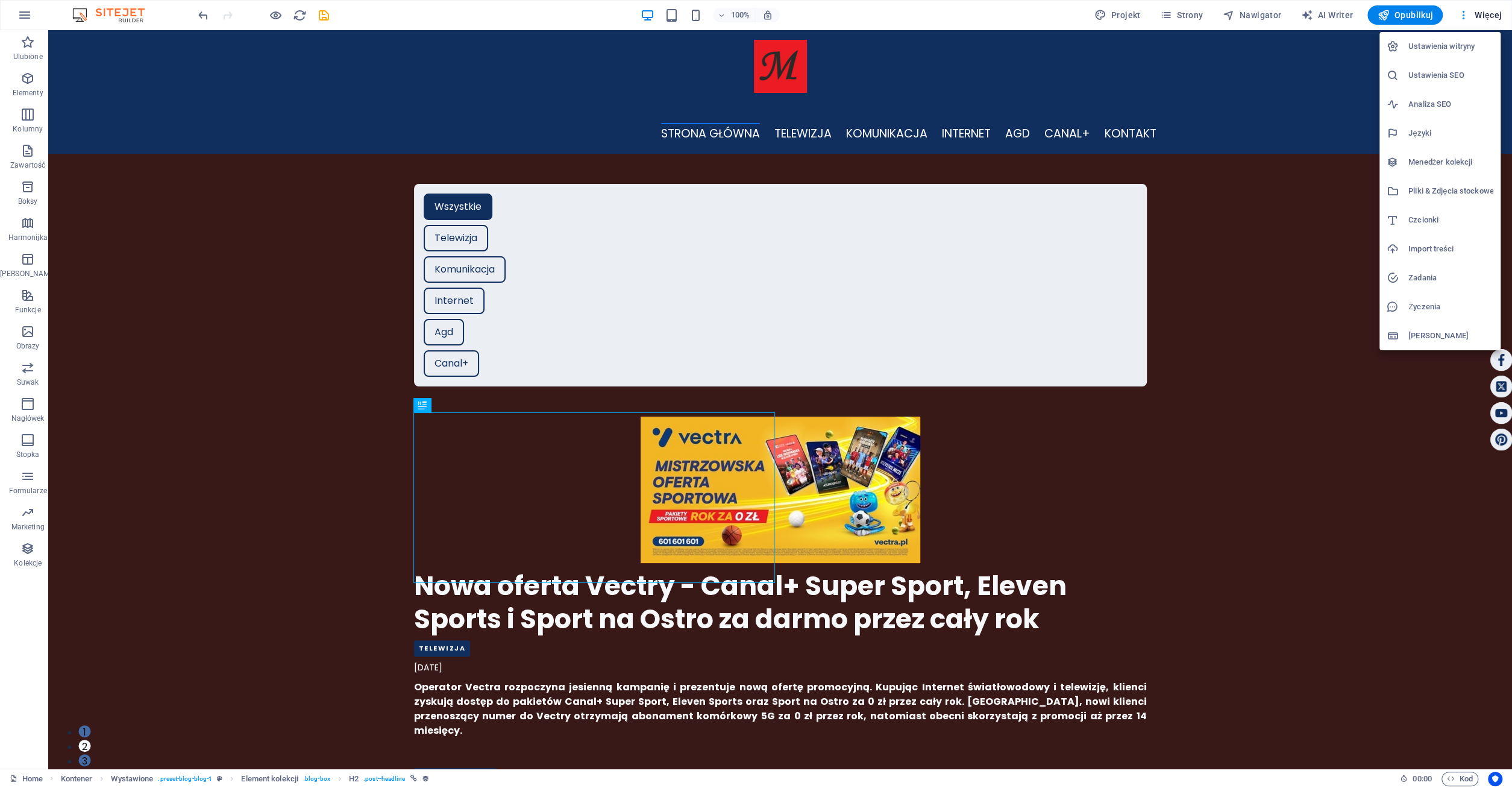
click at [1443, 157] on h6 "Menedżer kolekcji" at bounding box center [1451, 162] width 85 height 14
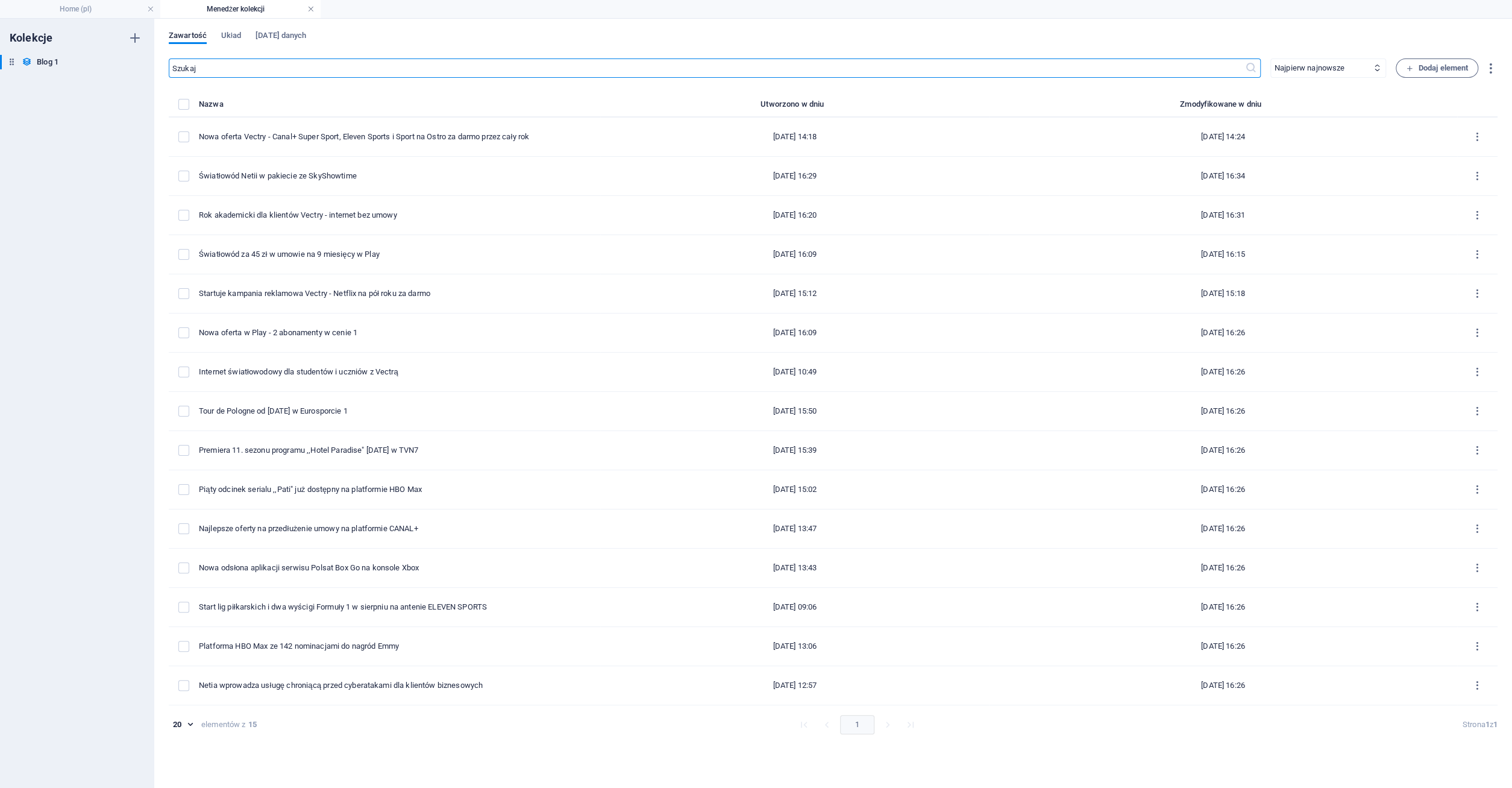
click at [311, 10] on link at bounding box center [311, 9] width 7 height 11
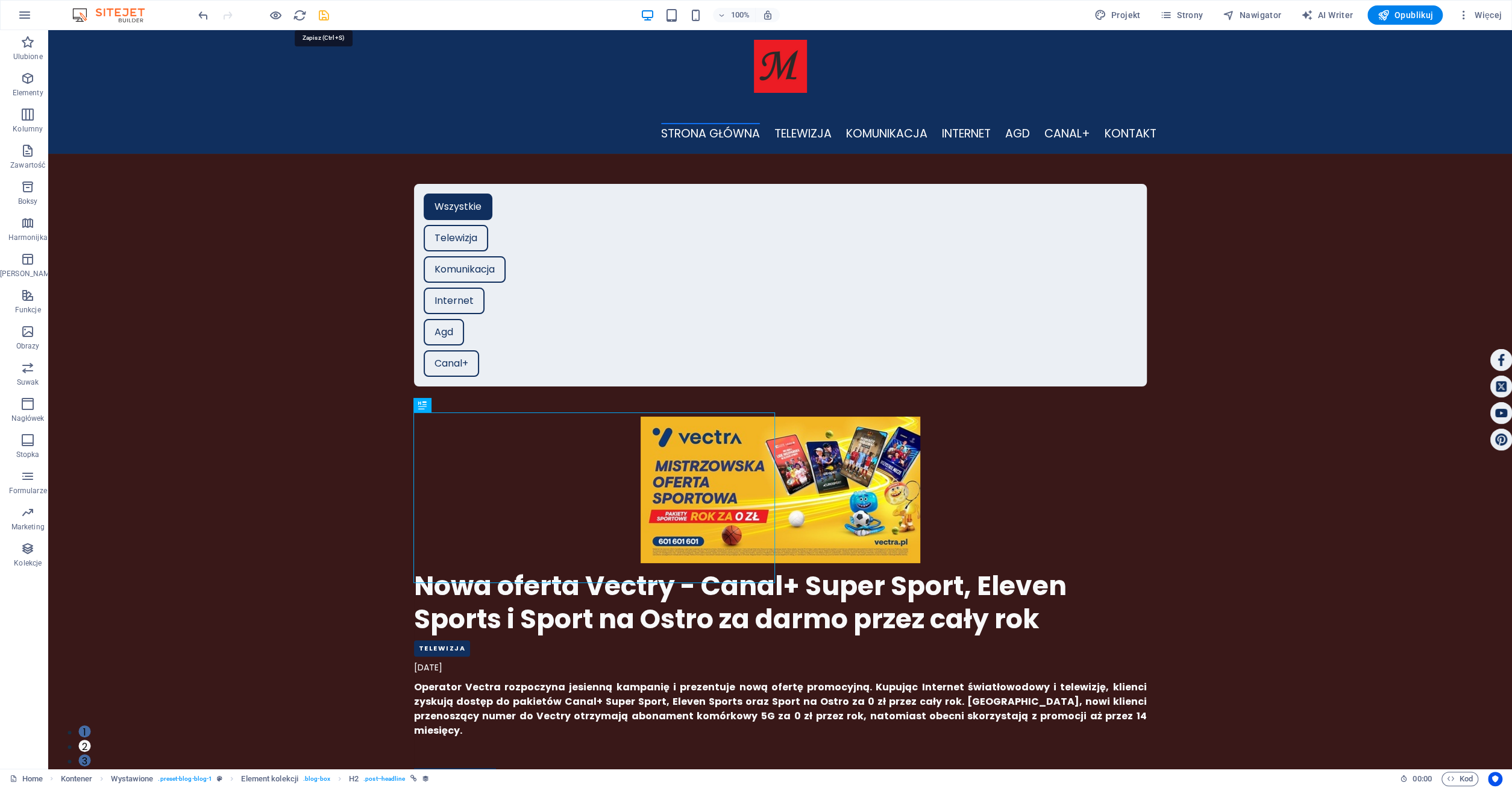
click at [323, 15] on icon "save" at bounding box center [323, 15] width 14 height 14
click at [1488, 13] on span "Więcej" at bounding box center [1479, 15] width 45 height 12
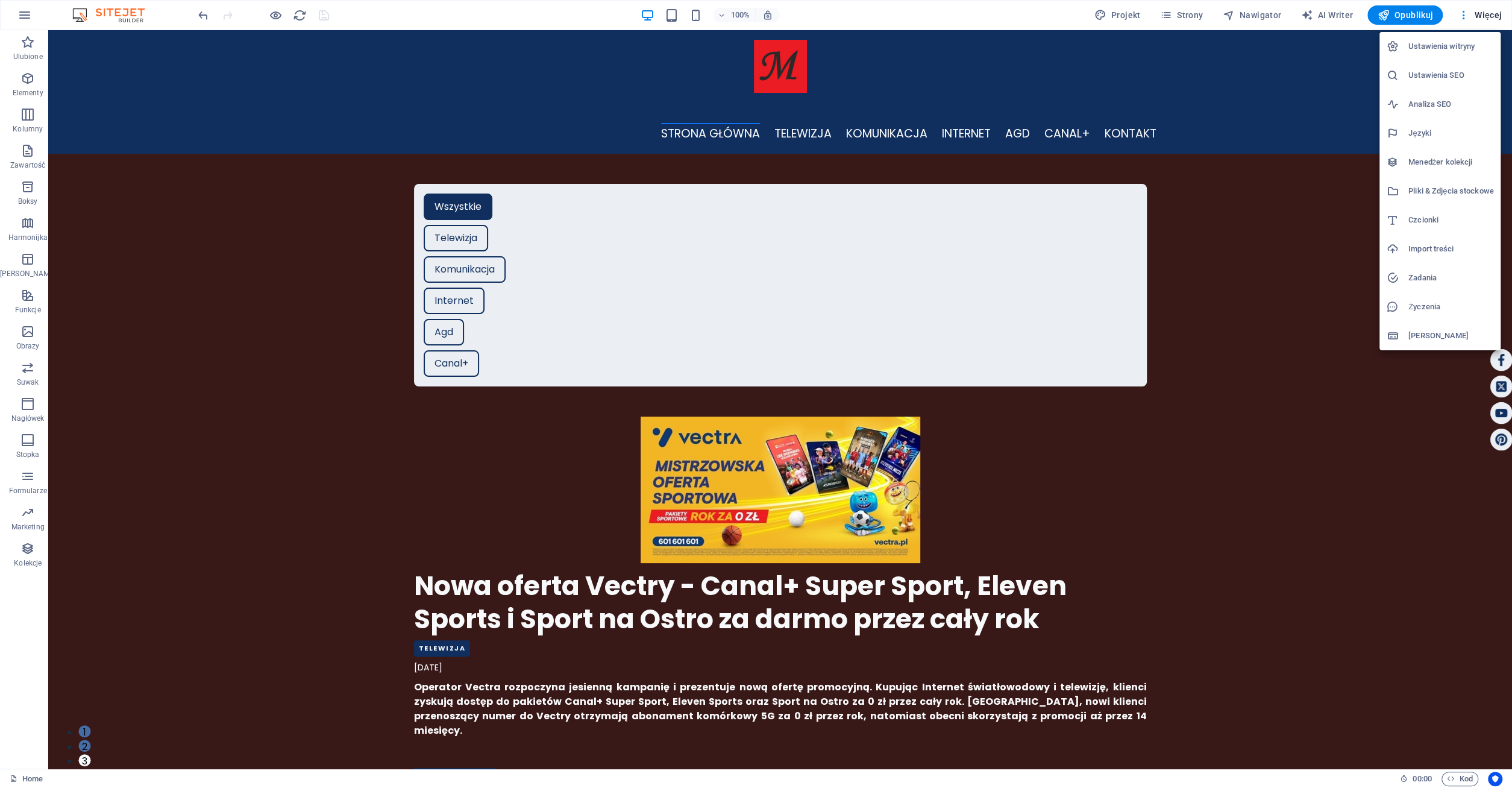
click at [1439, 159] on h6 "Menedżer kolekcji" at bounding box center [1451, 162] width 85 height 14
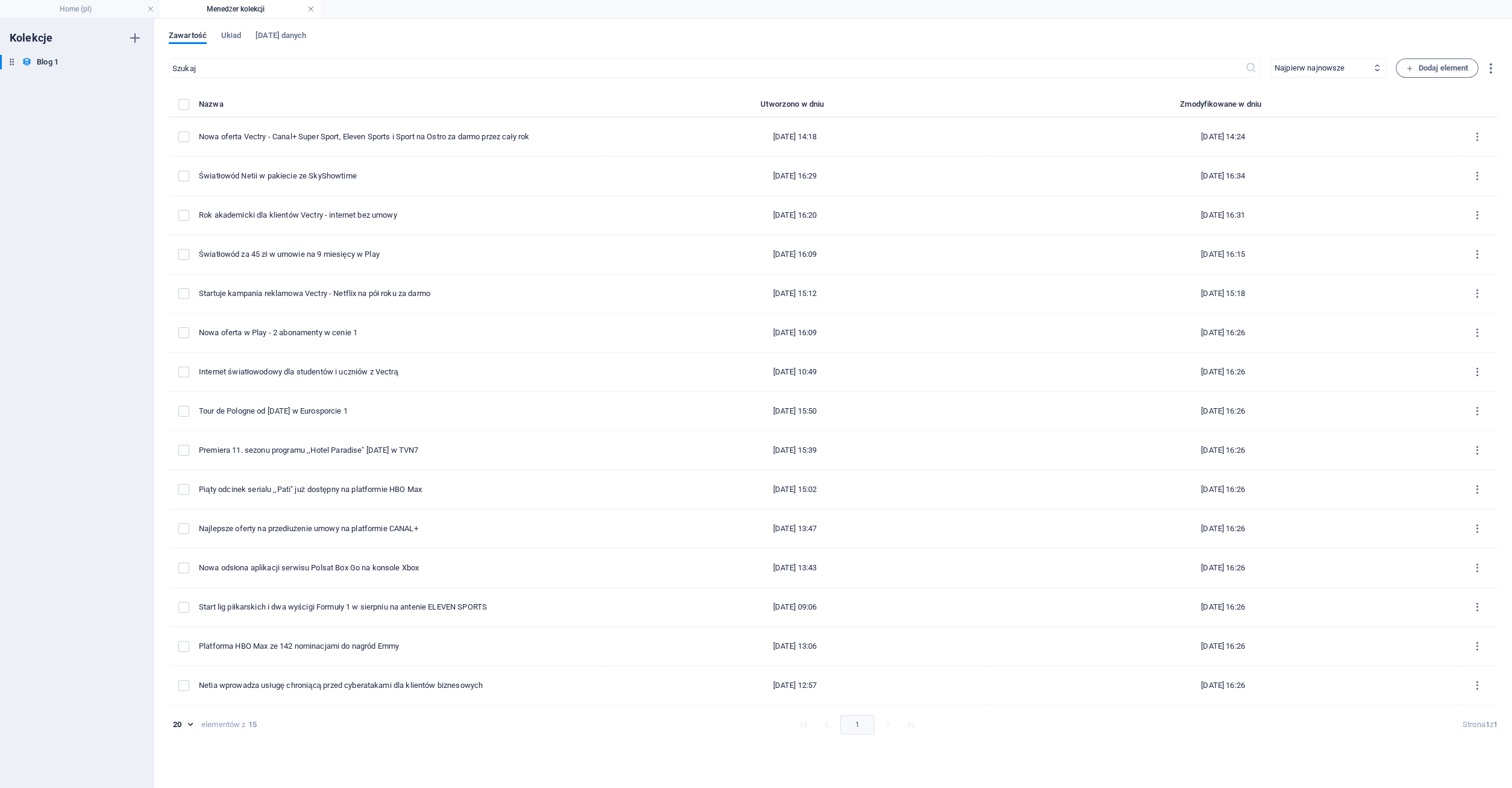
click at [310, 9] on link at bounding box center [311, 9] width 7 height 11
